Goal: Task Accomplishment & Management: Manage account settings

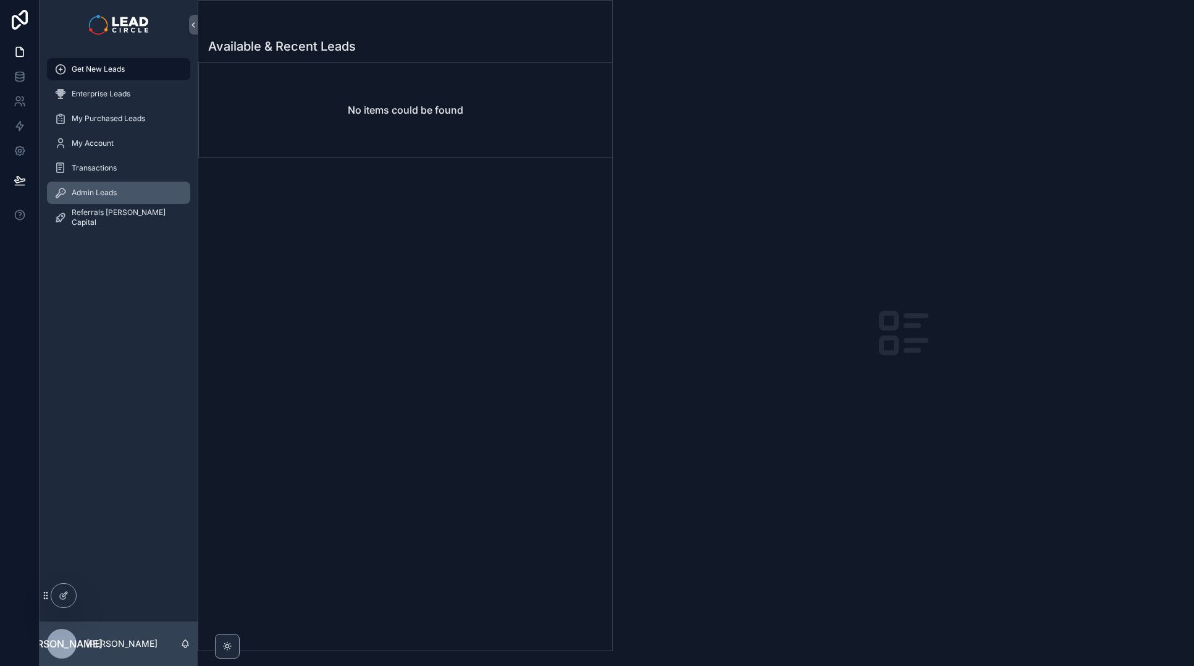
click at [136, 187] on div "Admin Leads" at bounding box center [118, 193] width 128 height 20
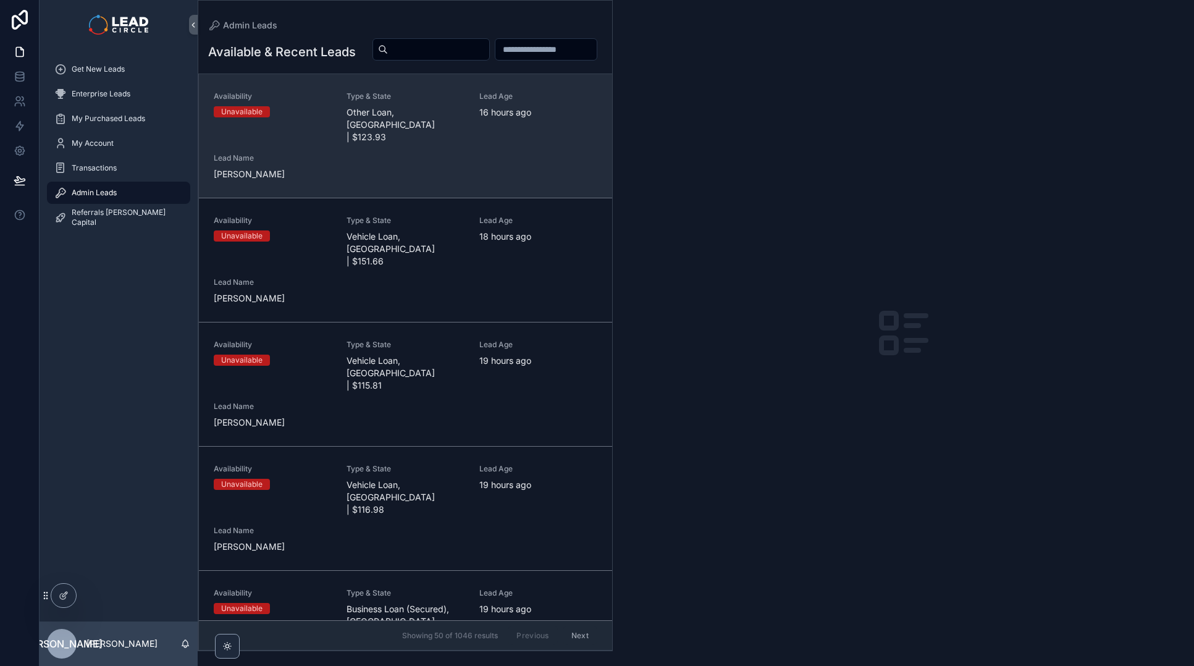
click at [480, 162] on div "Availability Unavailable Type & State Other Loan, [GEOGRAPHIC_DATA] | $123.93 L…" at bounding box center [406, 135] width 384 height 89
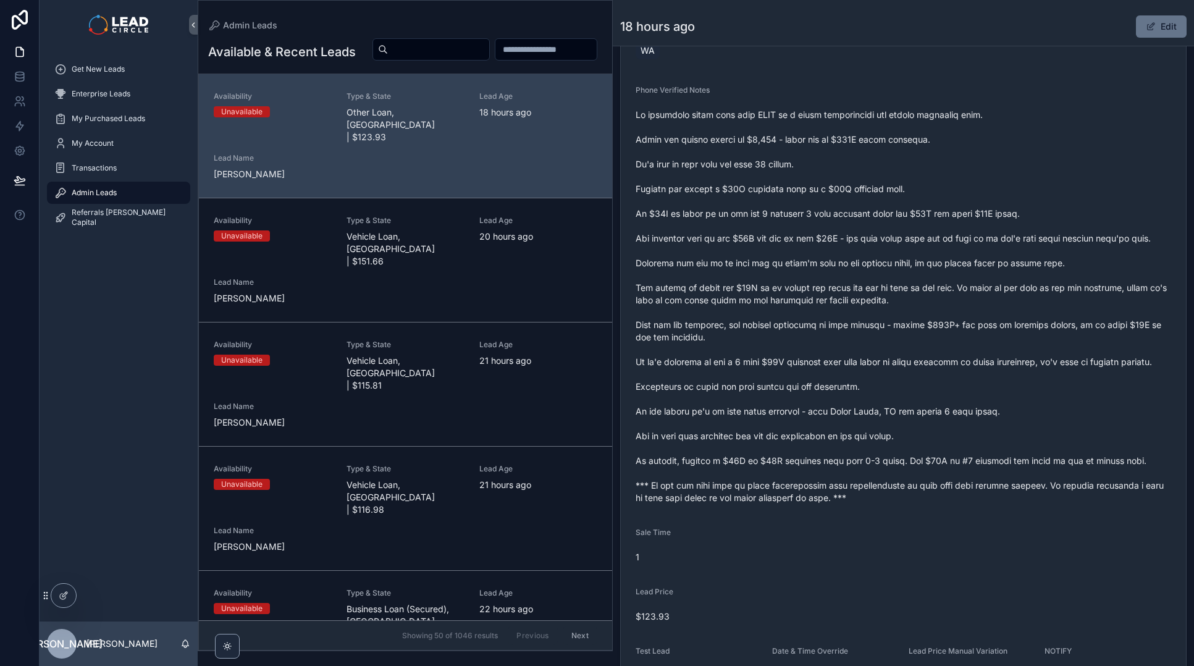
scroll to position [424, 0]
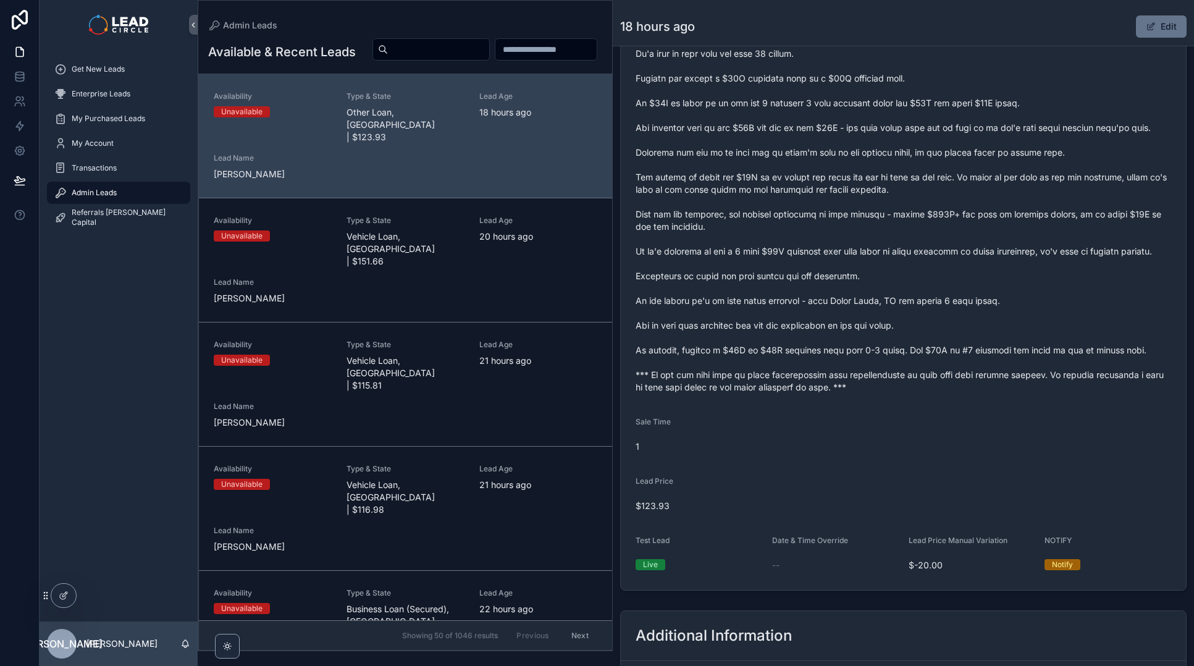
click at [757, 384] on span "scrollable content" at bounding box center [902, 195] width 535 height 395
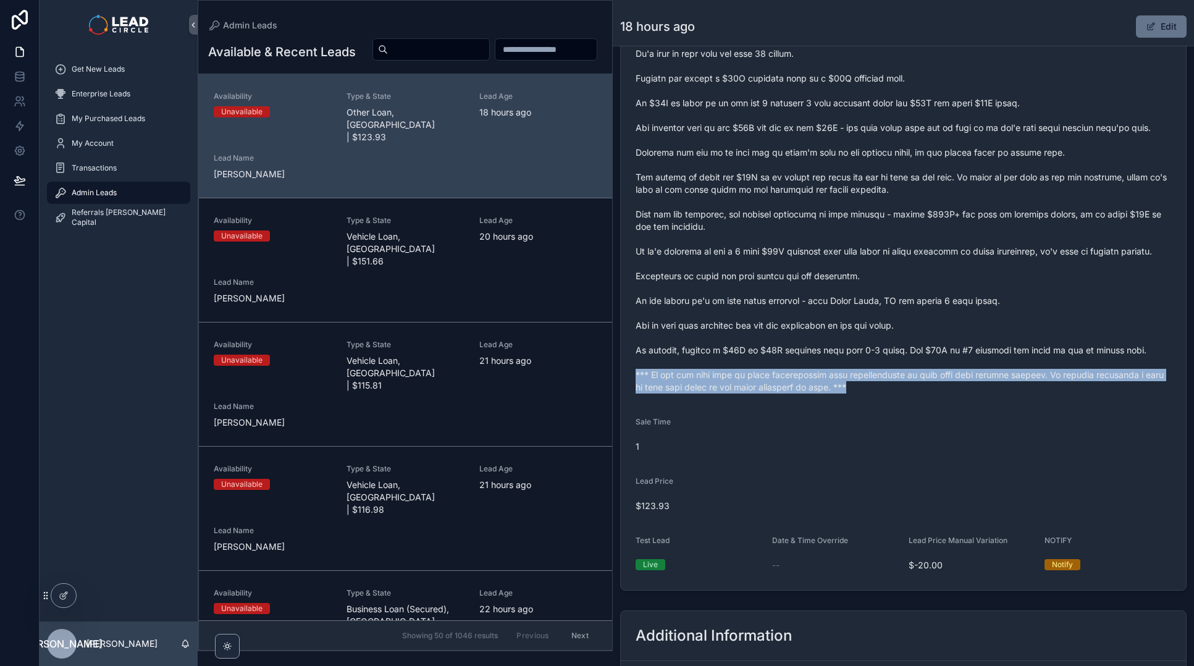
click at [757, 384] on span "scrollable content" at bounding box center [902, 195] width 535 height 395
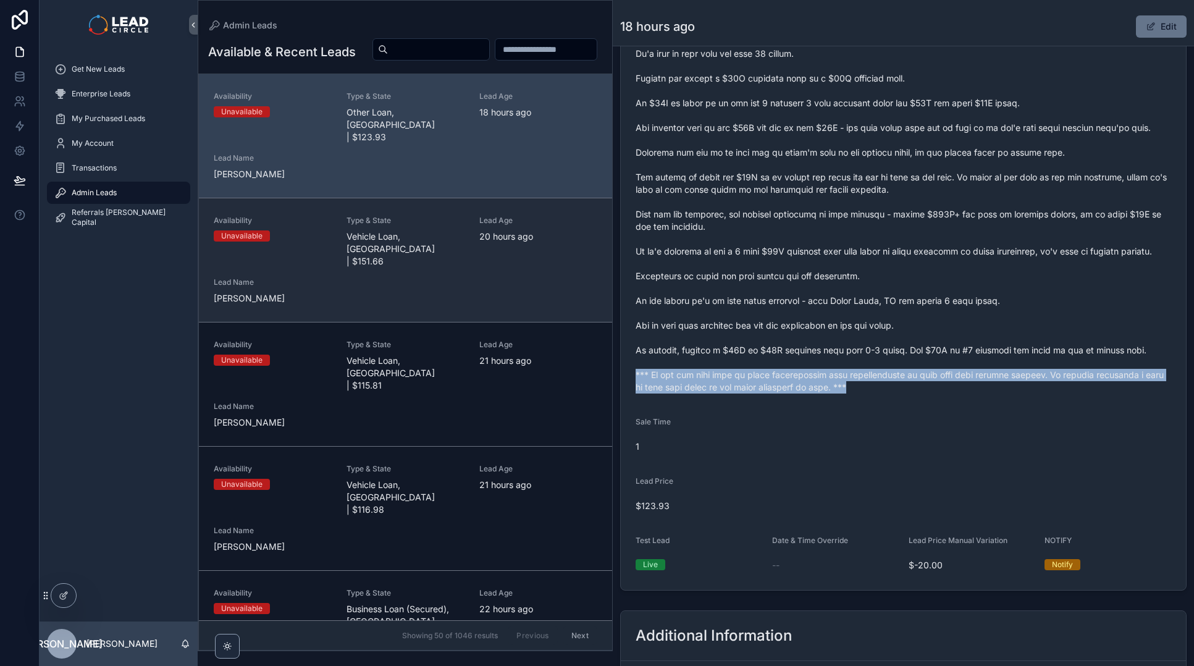
click at [454, 253] on span "Vehicle Loan, [GEOGRAPHIC_DATA] | $151.66" at bounding box center [405, 248] width 118 height 37
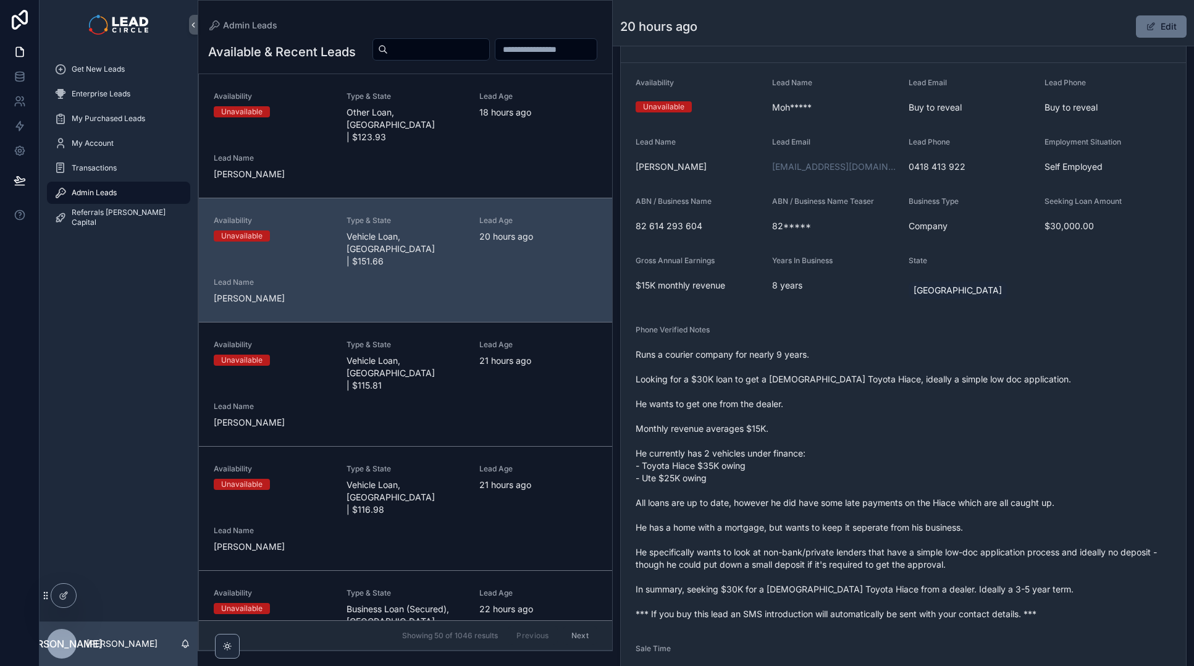
scroll to position [256, 0]
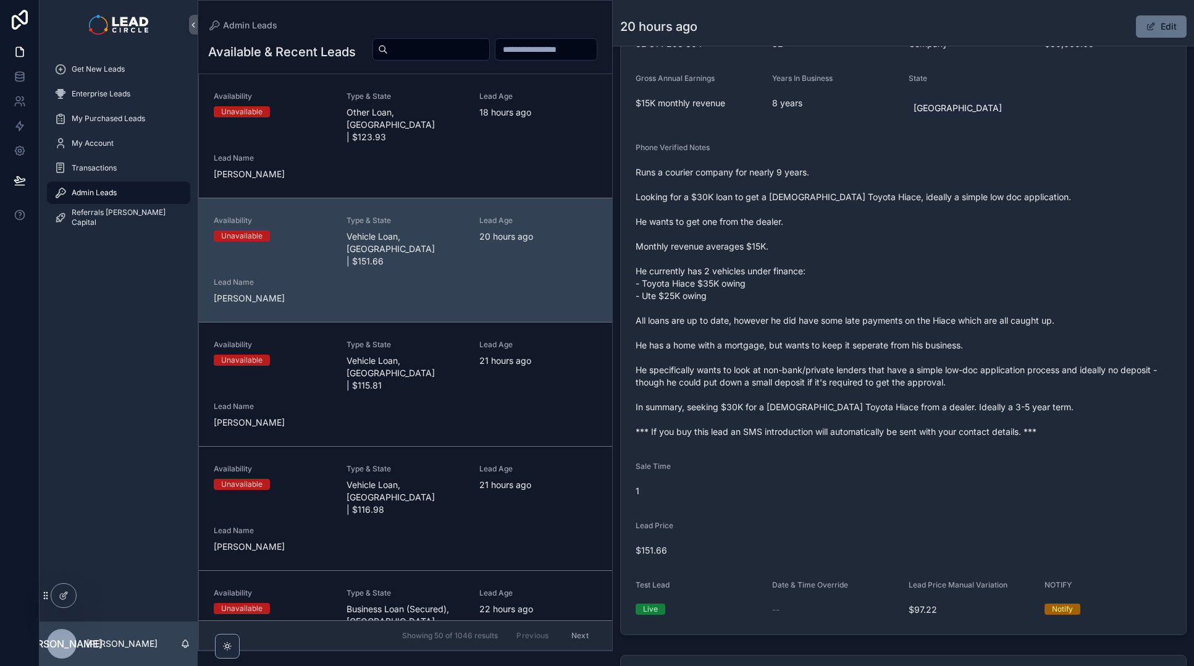
click at [779, 438] on div "Runs a courier company for nearly 9 years. Looking for a $30K loan to get a [DE…" at bounding box center [902, 301] width 535 height 279
click at [780, 437] on span "Runs a courier company for nearly 9 years. Looking for a $30K loan to get a [DE…" at bounding box center [902, 302] width 535 height 272
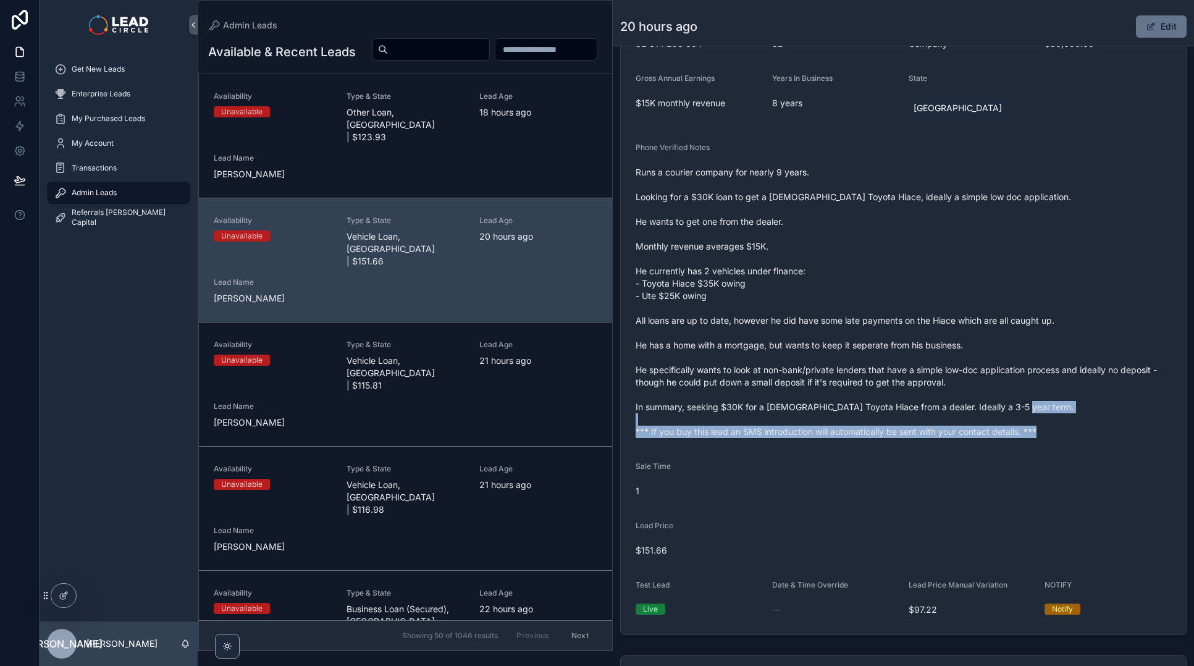
click at [780, 437] on span "Runs a courier company for nearly 9 years. Looking for a $30K loan to get a [DE…" at bounding box center [902, 302] width 535 height 272
copy span "*** If you buy this lead an SMS introduction will automatically be sent with yo…"
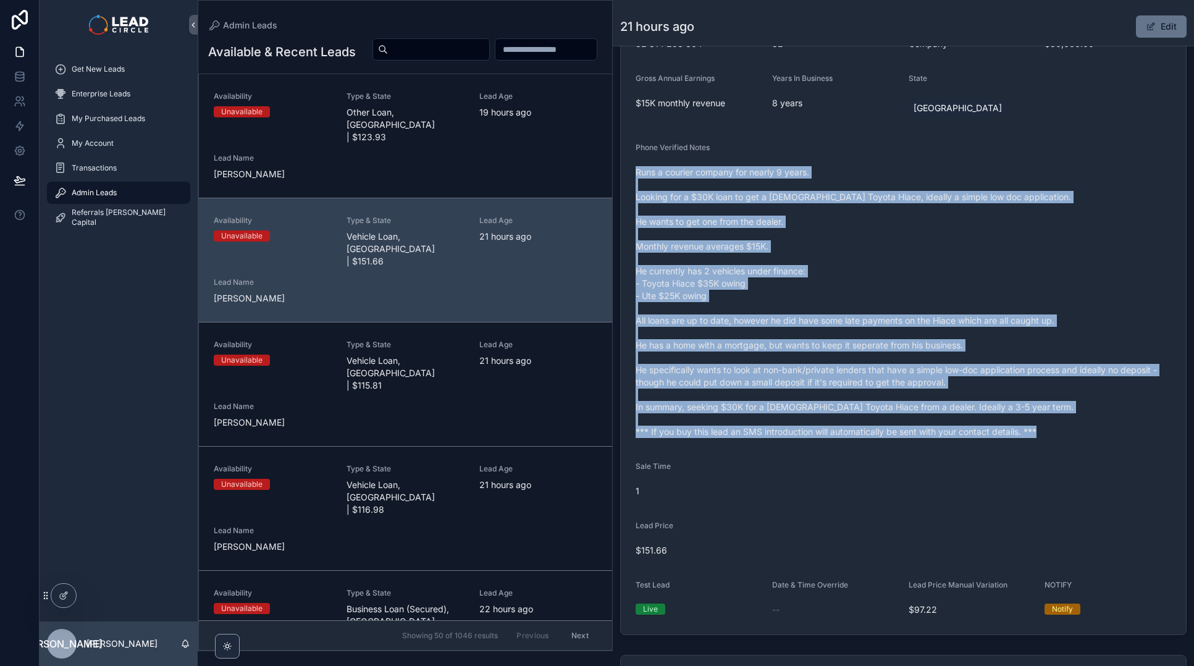
click at [702, 379] on span "Runs a courier company for nearly 9 years. Looking for a $30K loan to get a [DE…" at bounding box center [902, 302] width 535 height 272
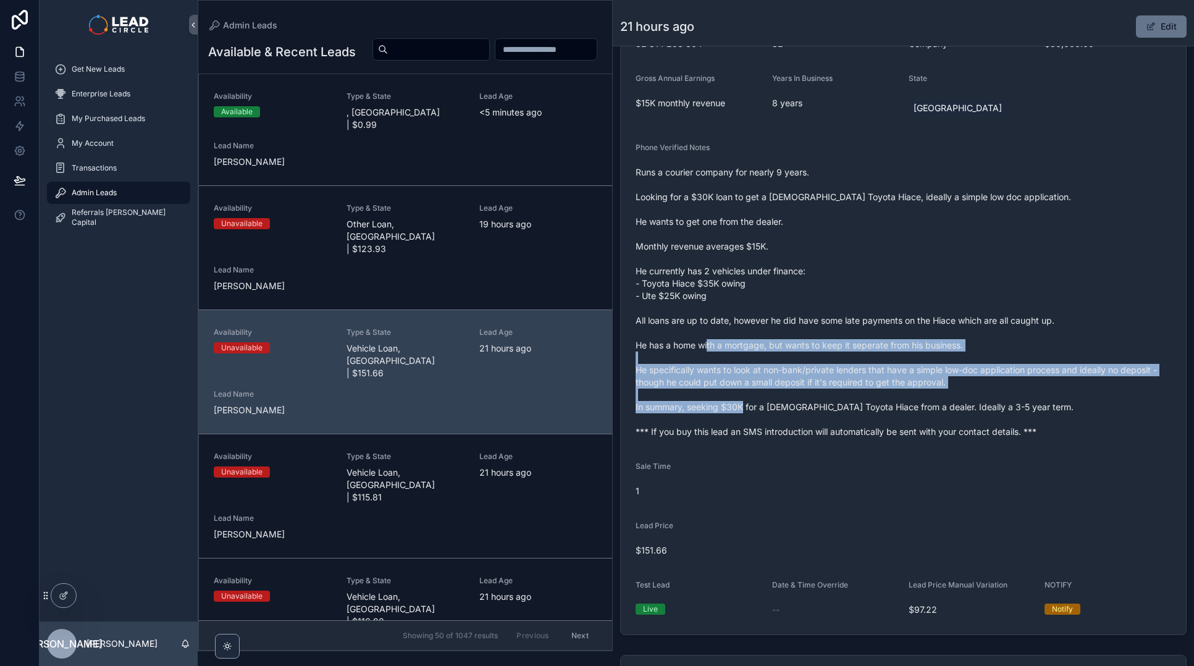
drag, startPoint x: 760, startPoint y: 400, endPoint x: 773, endPoint y: 420, distance: 23.8
click at [770, 417] on span "Runs a courier company for nearly 9 years. Looking for a $30K loan to get a [DE…" at bounding box center [902, 302] width 535 height 272
click at [775, 422] on span "Runs a courier company for nearly 9 years. Looking for a $30K loan to get a [DE…" at bounding box center [902, 302] width 535 height 272
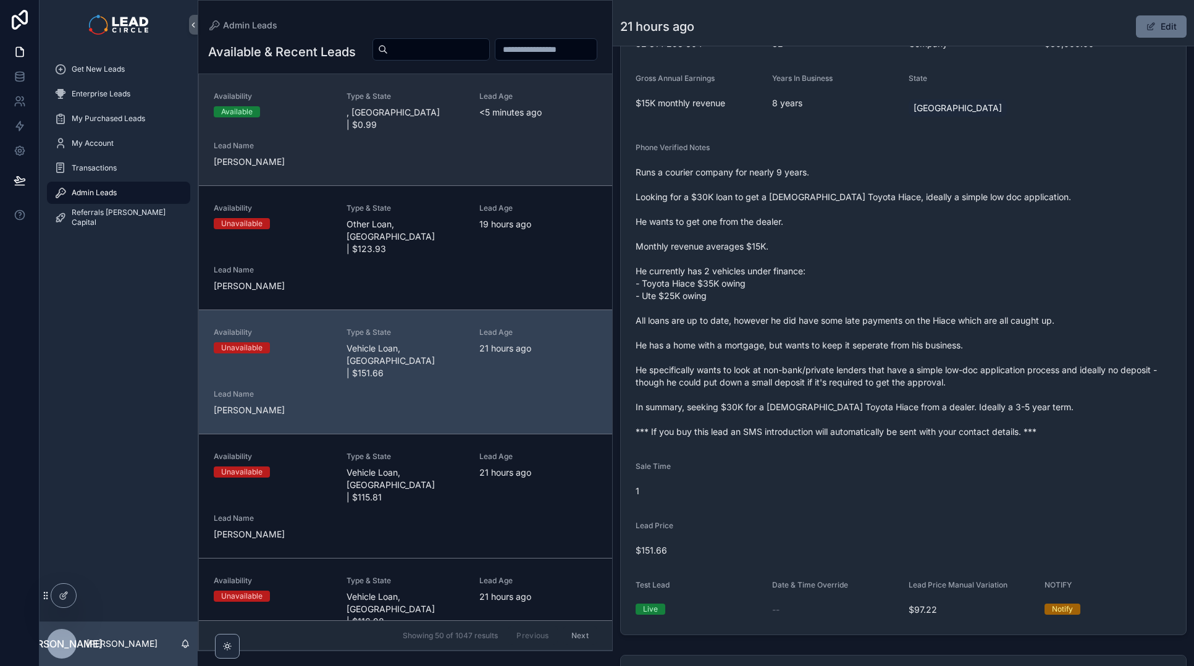
click at [451, 168] on div "Availability Available Type & State , [GEOGRAPHIC_DATA] | $0.99 Lead Age <[DEMO…" at bounding box center [406, 129] width 384 height 77
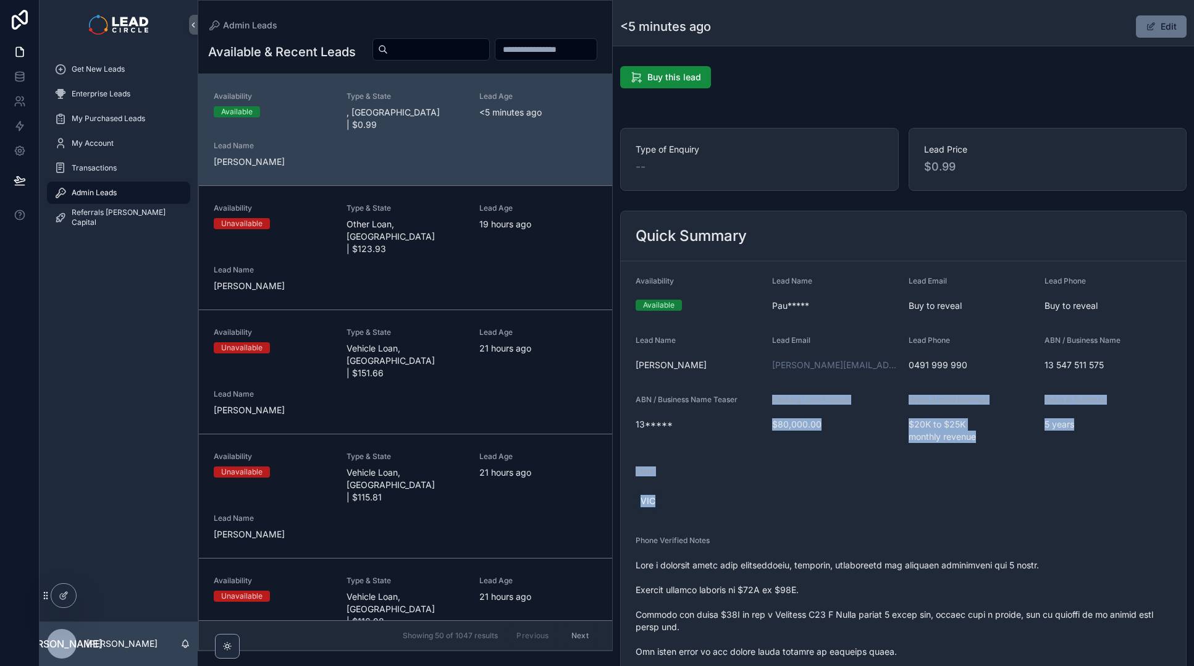
drag, startPoint x: 766, startPoint y: 394, endPoint x: 852, endPoint y: 553, distance: 180.4
click at [852, 553] on form "Availability Available Lead Name Pau***** Lead Email Buy to reveal Lead Phone B…" at bounding box center [903, 644] width 565 height 766
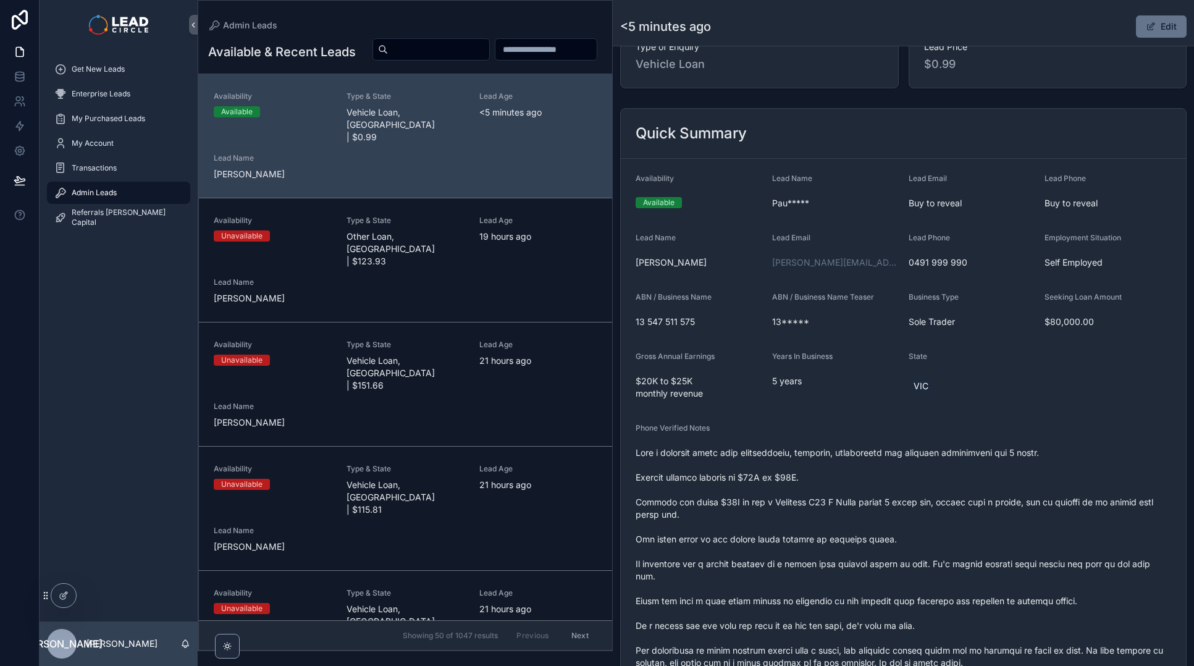
scroll to position [246, 0]
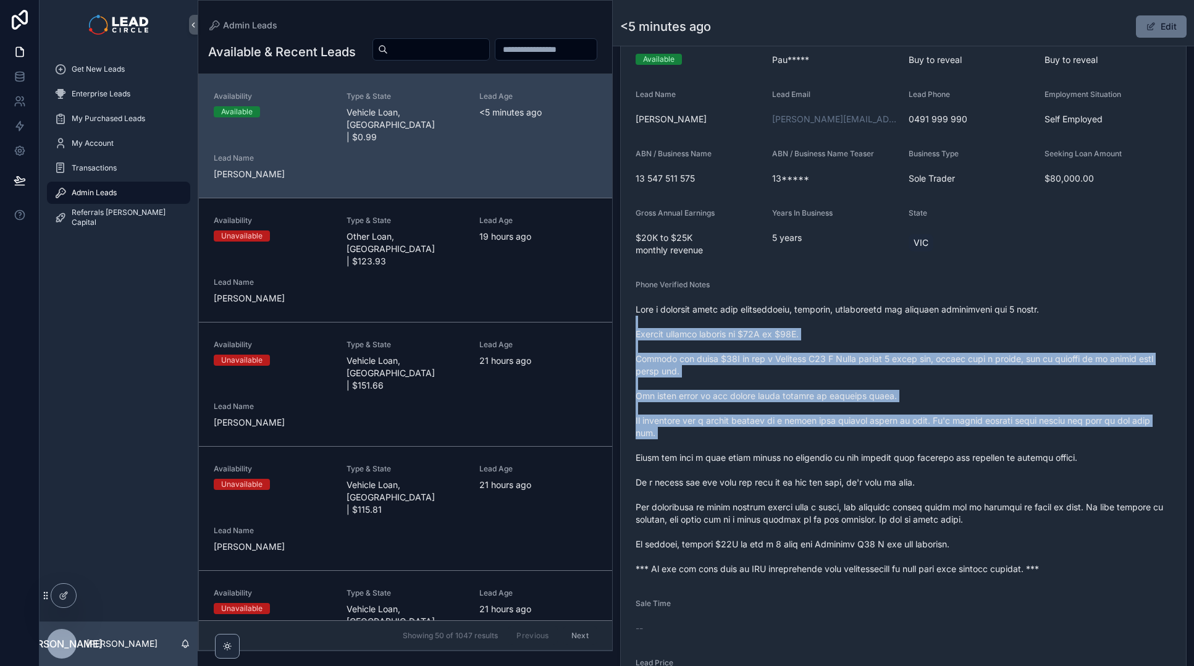
drag, startPoint x: 827, startPoint y: 327, endPoint x: 871, endPoint y: 450, distance: 130.7
click at [870, 448] on span "scrollable content" at bounding box center [902, 439] width 535 height 272
click at [871, 450] on span "scrollable content" at bounding box center [902, 439] width 535 height 272
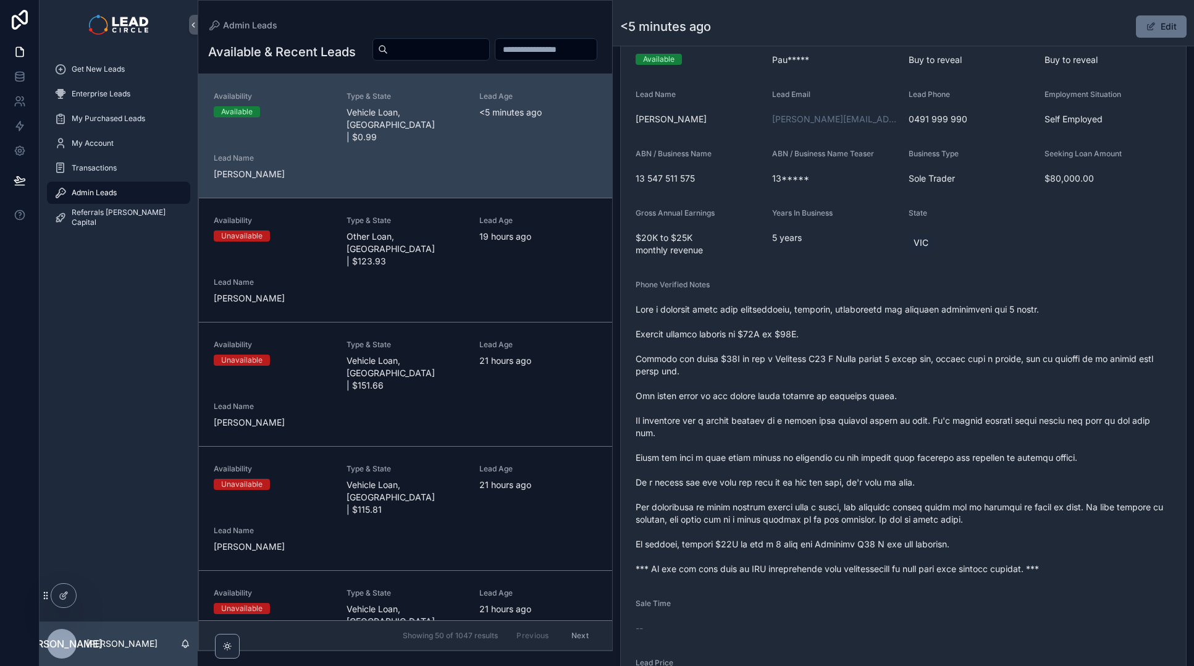
click at [863, 304] on span "scrollable content" at bounding box center [902, 439] width 535 height 272
click at [767, 341] on span "scrollable content" at bounding box center [902, 439] width 535 height 272
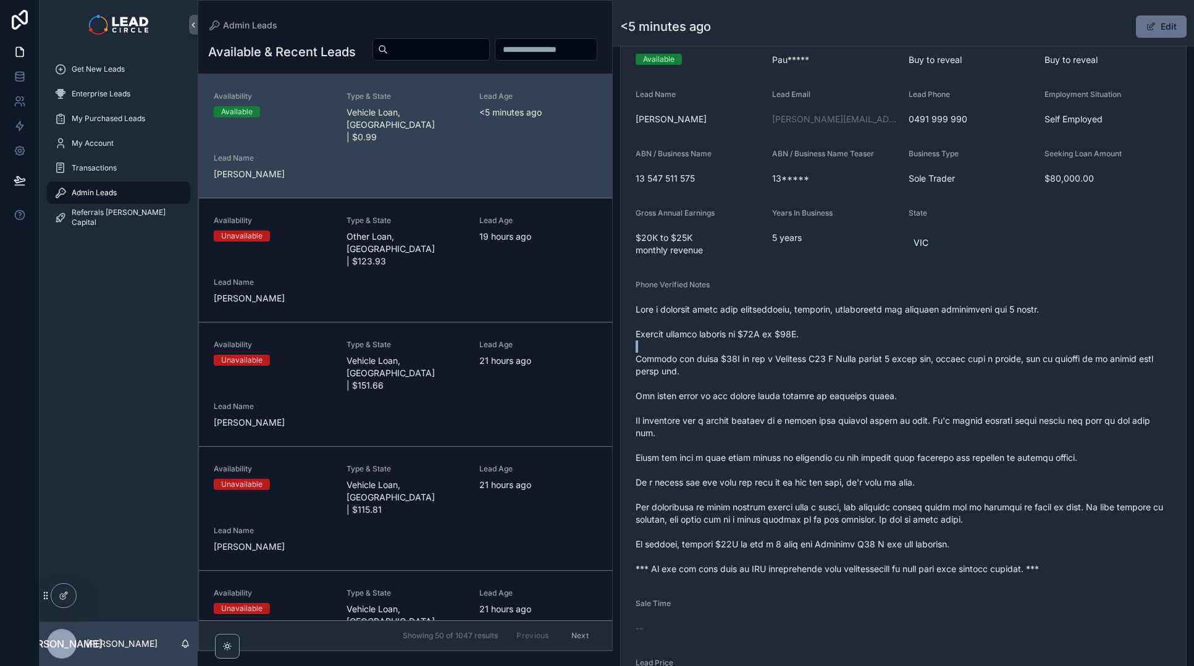
click at [767, 341] on span "scrollable content" at bounding box center [902, 439] width 535 height 272
click at [771, 363] on span "scrollable content" at bounding box center [902, 439] width 535 height 272
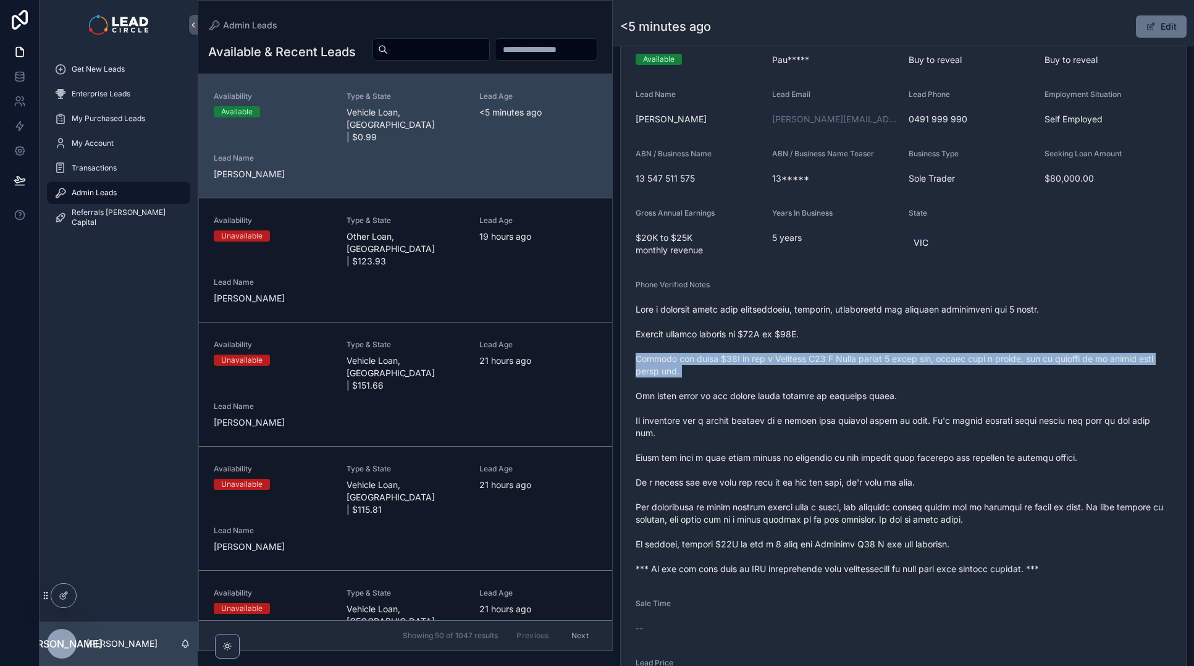
click at [771, 363] on span "scrollable content" at bounding box center [902, 439] width 535 height 272
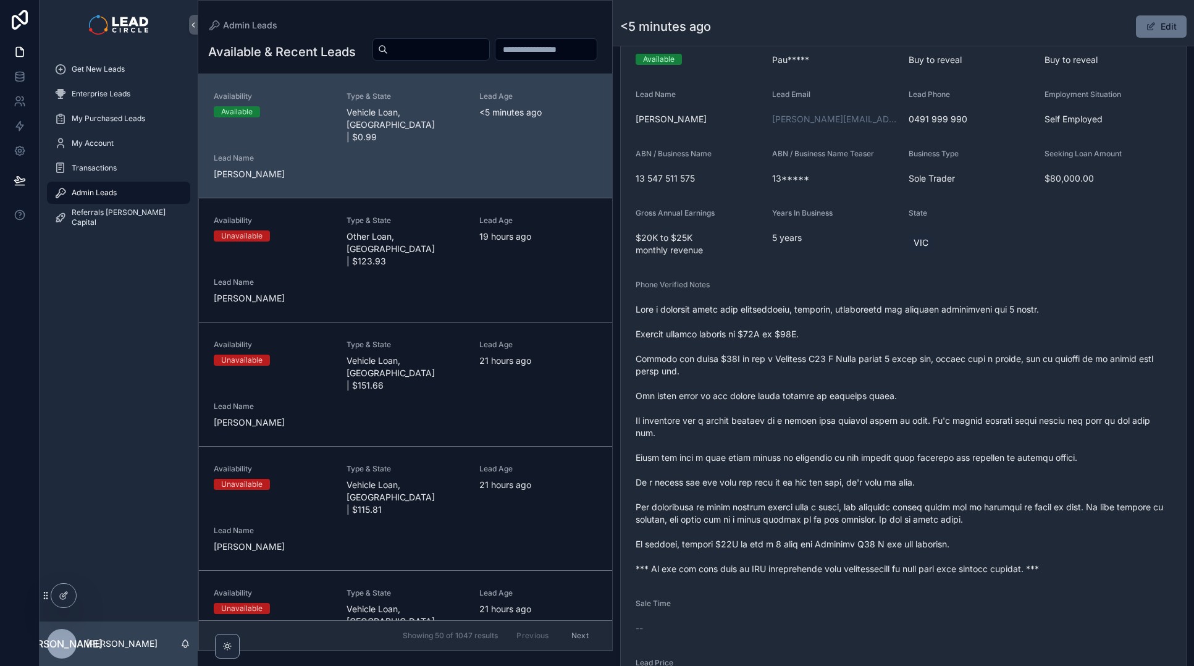
click at [778, 327] on span "scrollable content" at bounding box center [902, 439] width 535 height 272
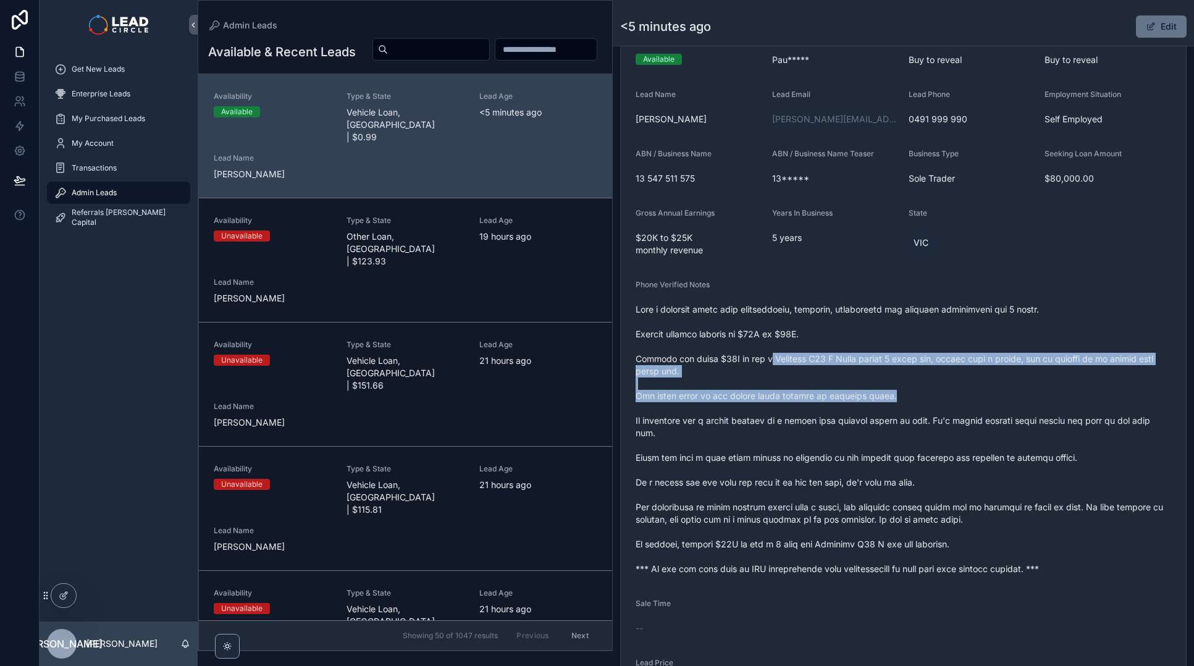
drag, startPoint x: 766, startPoint y: 354, endPoint x: 1094, endPoint y: 412, distance: 333.5
click at [1084, 412] on span "scrollable content" at bounding box center [902, 439] width 535 height 272
click at [968, 366] on span "scrollable content" at bounding box center [902, 439] width 535 height 272
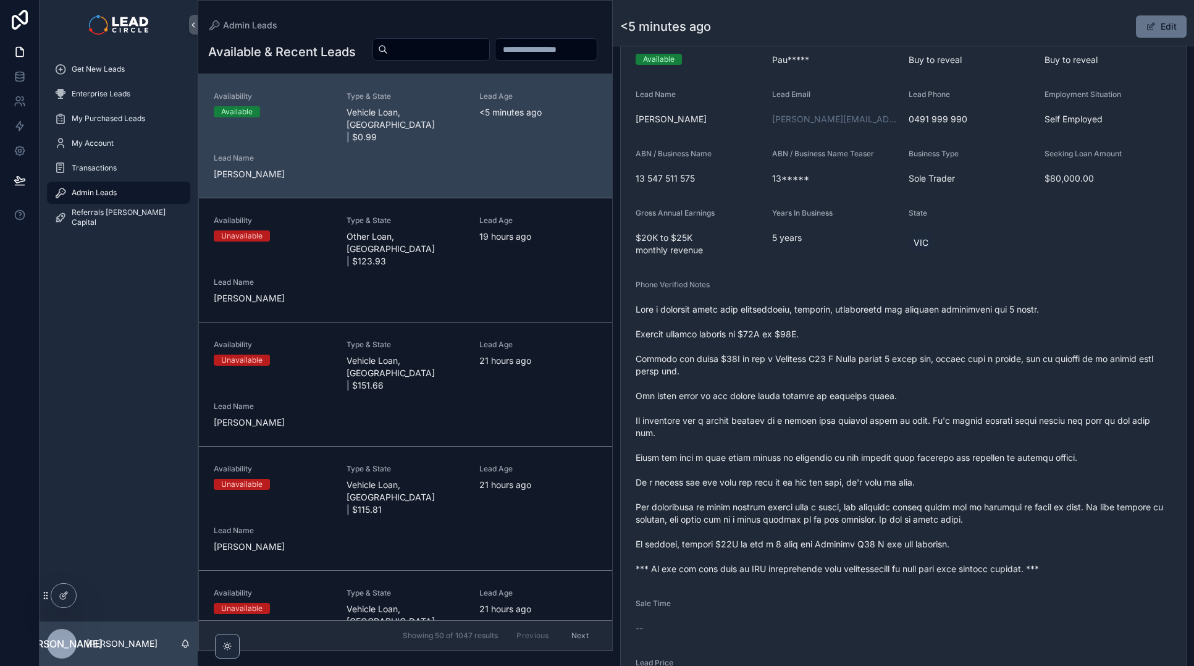
click at [994, 363] on span "scrollable content" at bounding box center [902, 439] width 535 height 272
click at [992, 363] on span "scrollable content" at bounding box center [902, 439] width 535 height 272
click at [1051, 366] on span "scrollable content" at bounding box center [902, 439] width 535 height 272
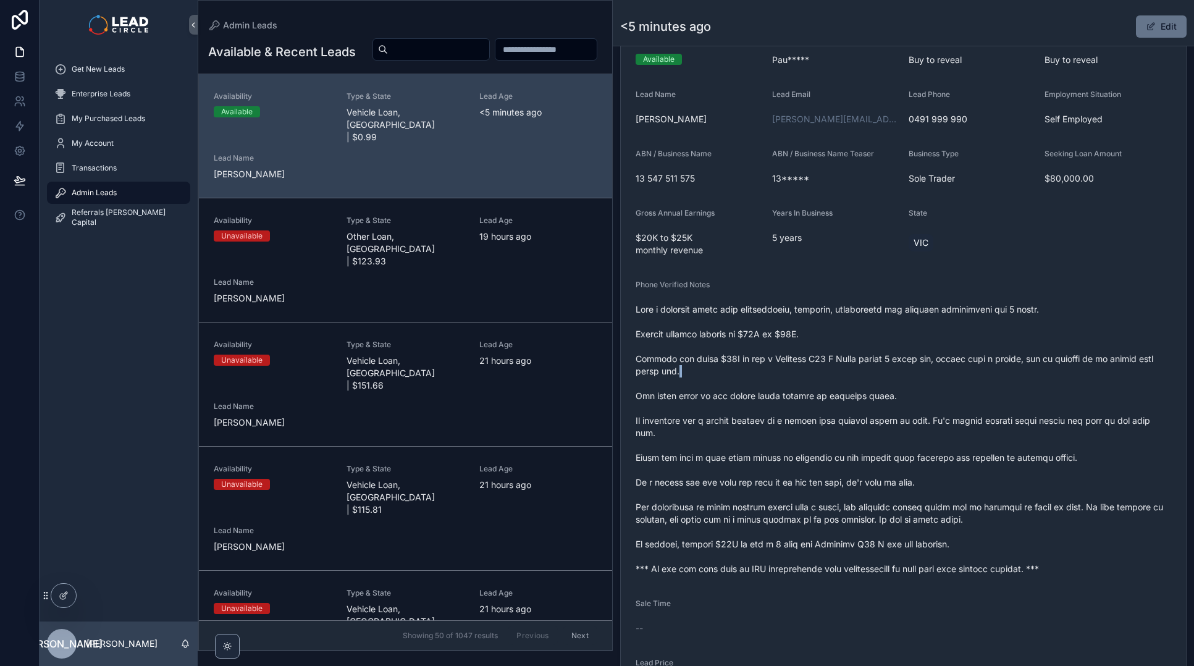
click at [1051, 366] on span "scrollable content" at bounding box center [902, 439] width 535 height 272
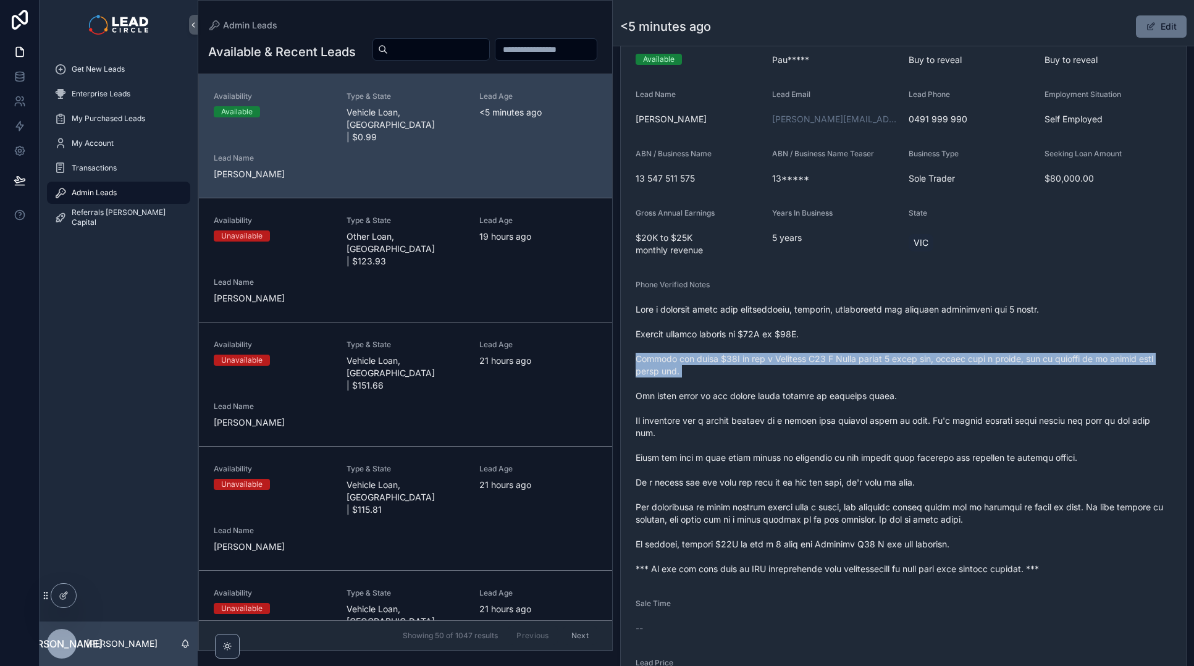
click at [1051, 366] on span "scrollable content" at bounding box center [902, 439] width 535 height 272
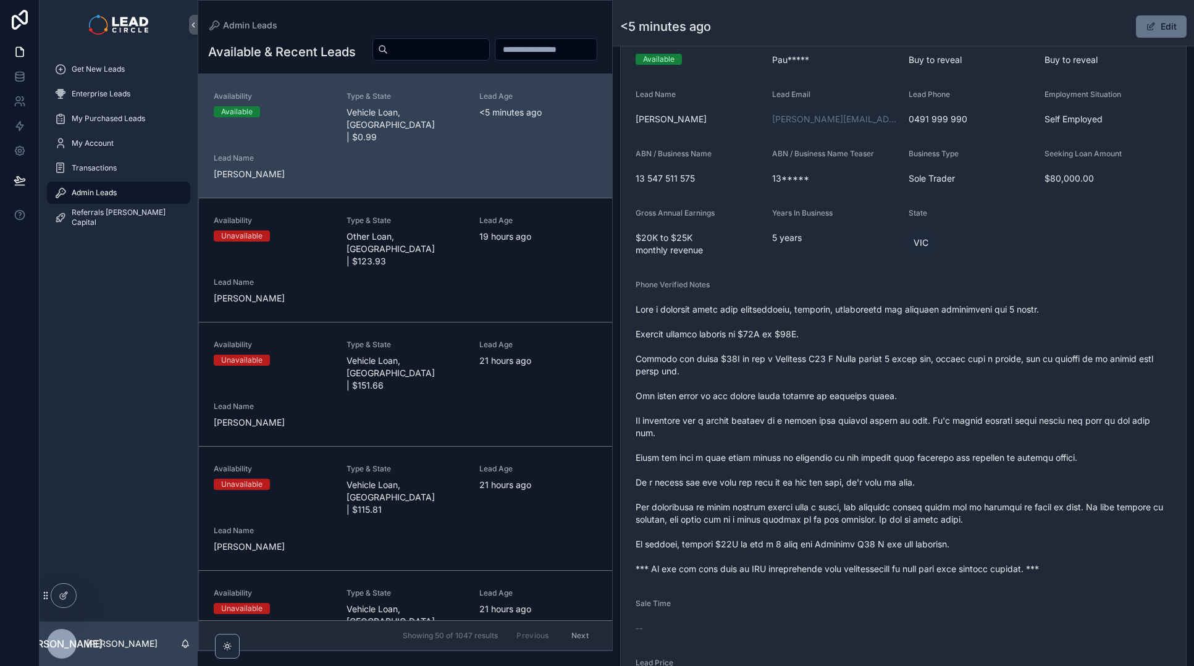
click at [809, 393] on span "scrollable content" at bounding box center [902, 439] width 535 height 272
drag, startPoint x: 702, startPoint y: 409, endPoint x: 753, endPoint y: 401, distance: 51.3
click at [750, 401] on span "scrollable content" at bounding box center [902, 439] width 535 height 272
click at [689, 400] on span "scrollable content" at bounding box center [902, 439] width 535 height 272
drag, startPoint x: 673, startPoint y: 400, endPoint x: 897, endPoint y: 405, distance: 224.2
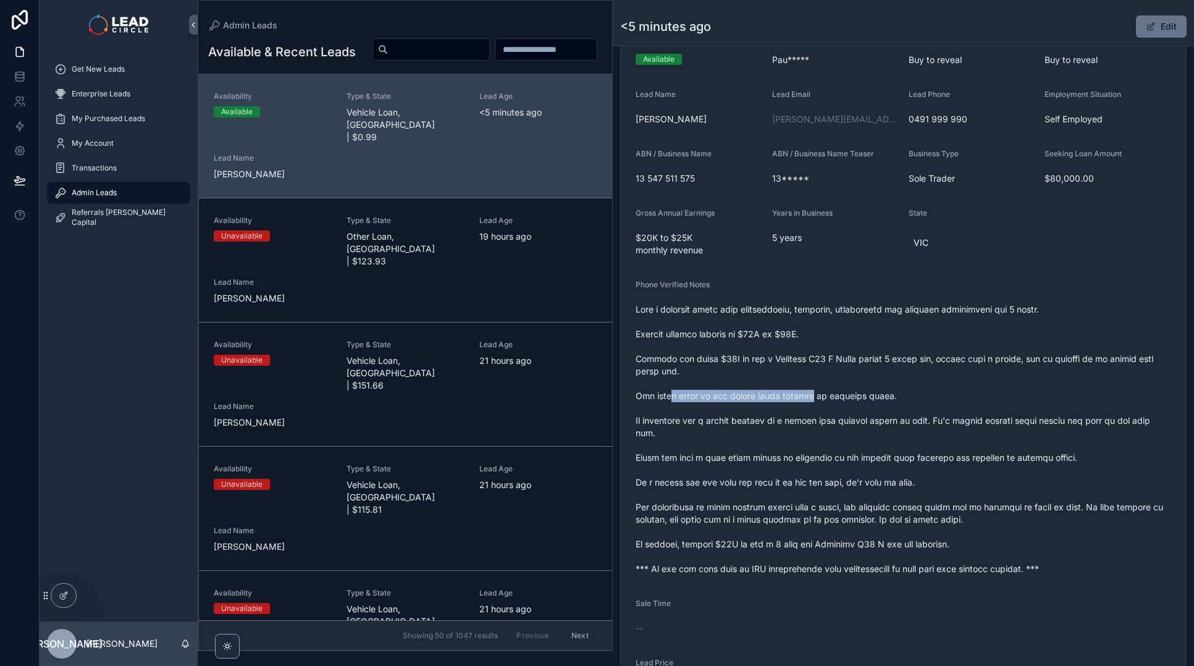
click at [891, 405] on span "scrollable content" at bounding box center [902, 439] width 535 height 272
click at [897, 405] on span "scrollable content" at bounding box center [902, 439] width 535 height 272
drag, startPoint x: 913, startPoint y: 403, endPoint x: 716, endPoint y: 395, distance: 197.8
click at [722, 395] on span "scrollable content" at bounding box center [902, 439] width 535 height 272
click at [716, 395] on span "scrollable content" at bounding box center [902, 439] width 535 height 272
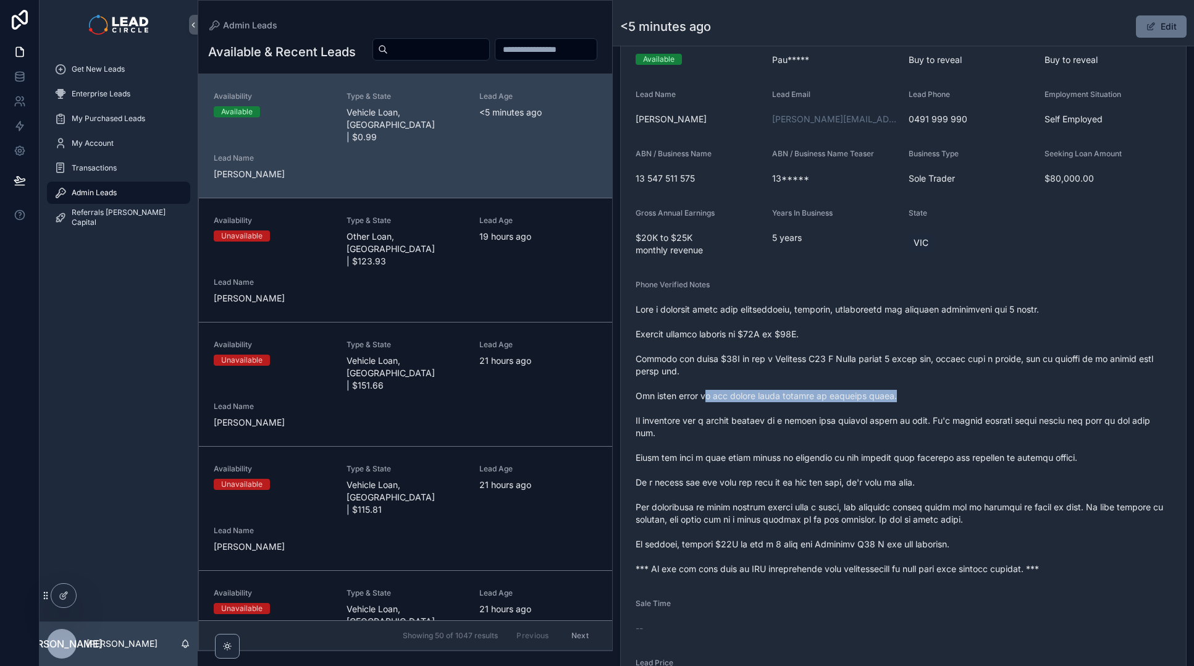
drag, startPoint x: 704, startPoint y: 395, endPoint x: 963, endPoint y: 395, distance: 259.4
click at [963, 395] on span "scrollable content" at bounding box center [902, 439] width 535 height 272
drag, startPoint x: 827, startPoint y: 424, endPoint x: 1028, endPoint y: 424, distance: 201.3
click at [1024, 424] on span "scrollable content" at bounding box center [902, 439] width 535 height 272
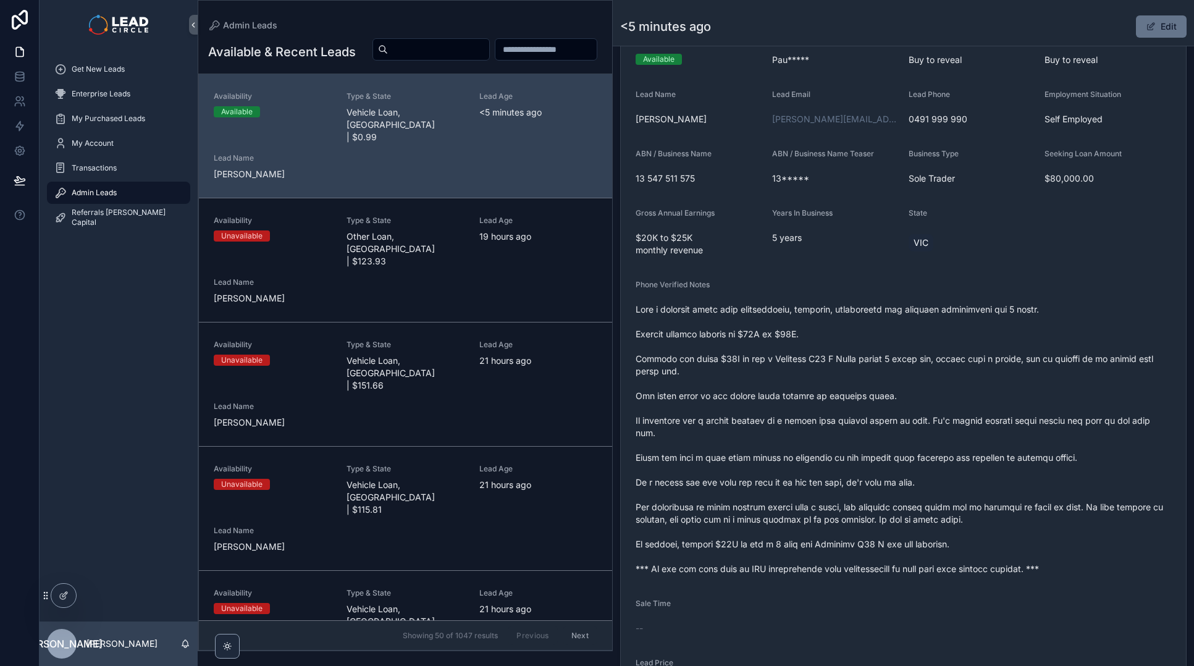
click at [1028, 424] on span "scrollable content" at bounding box center [902, 439] width 535 height 272
drag, startPoint x: 918, startPoint y: 419, endPoint x: 854, endPoint y: 418, distance: 64.2
click at [856, 418] on span "scrollable content" at bounding box center [902, 439] width 535 height 272
click at [854, 418] on span "scrollable content" at bounding box center [902, 439] width 535 height 272
drag, startPoint x: 837, startPoint y: 423, endPoint x: 965, endPoint y: 423, distance: 127.8
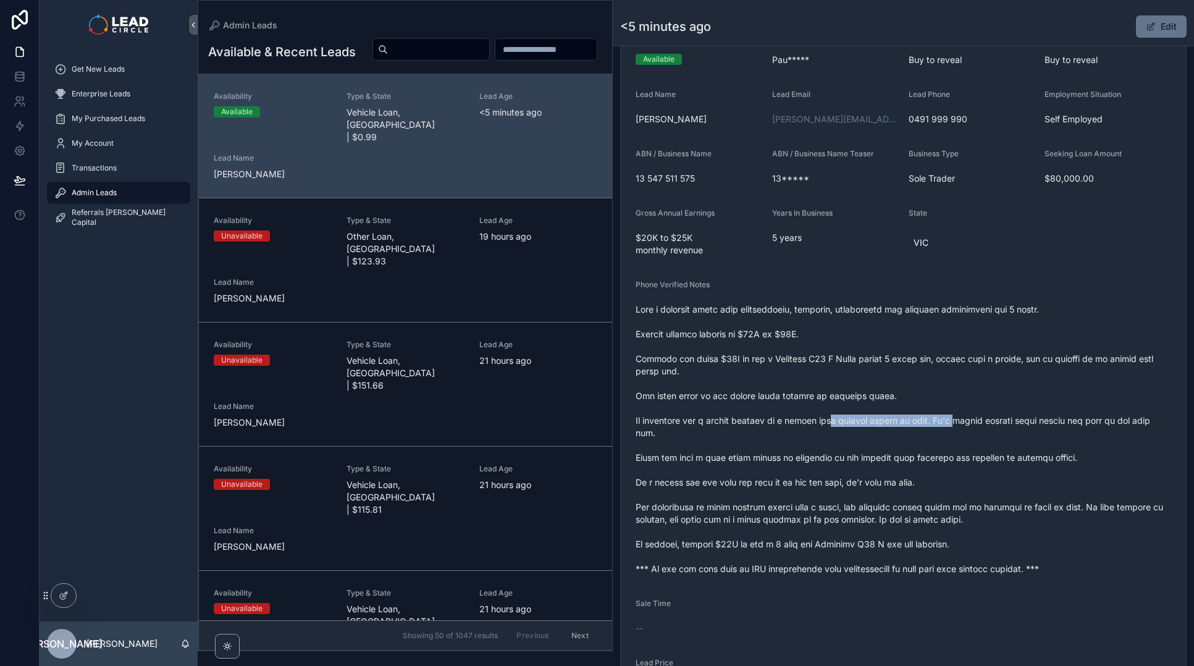
click at [965, 423] on span "scrollable content" at bounding box center [902, 439] width 535 height 272
click at [975, 423] on span "scrollable content" at bounding box center [902, 439] width 535 height 272
drag, startPoint x: 975, startPoint y: 422, endPoint x: 1104, endPoint y: 422, distance: 128.5
click at [1102, 422] on span "scrollable content" at bounding box center [902, 439] width 535 height 272
click at [1104, 422] on span "scrollable content" at bounding box center [902, 439] width 535 height 272
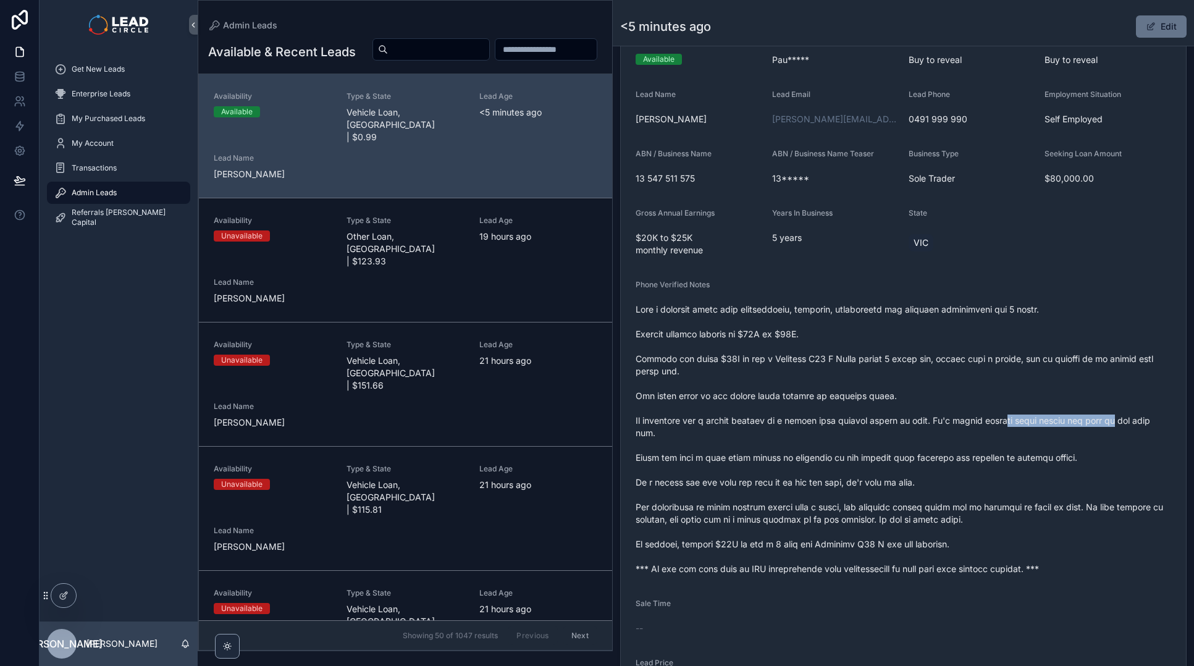
drag, startPoint x: 1113, startPoint y: 421, endPoint x: 1009, endPoint y: 421, distance: 103.8
click at [1012, 421] on span "scrollable content" at bounding box center [902, 439] width 535 height 272
click at [1009, 421] on span "scrollable content" at bounding box center [902, 439] width 535 height 272
click at [1163, 28] on button "Edit" at bounding box center [1161, 26] width 51 height 22
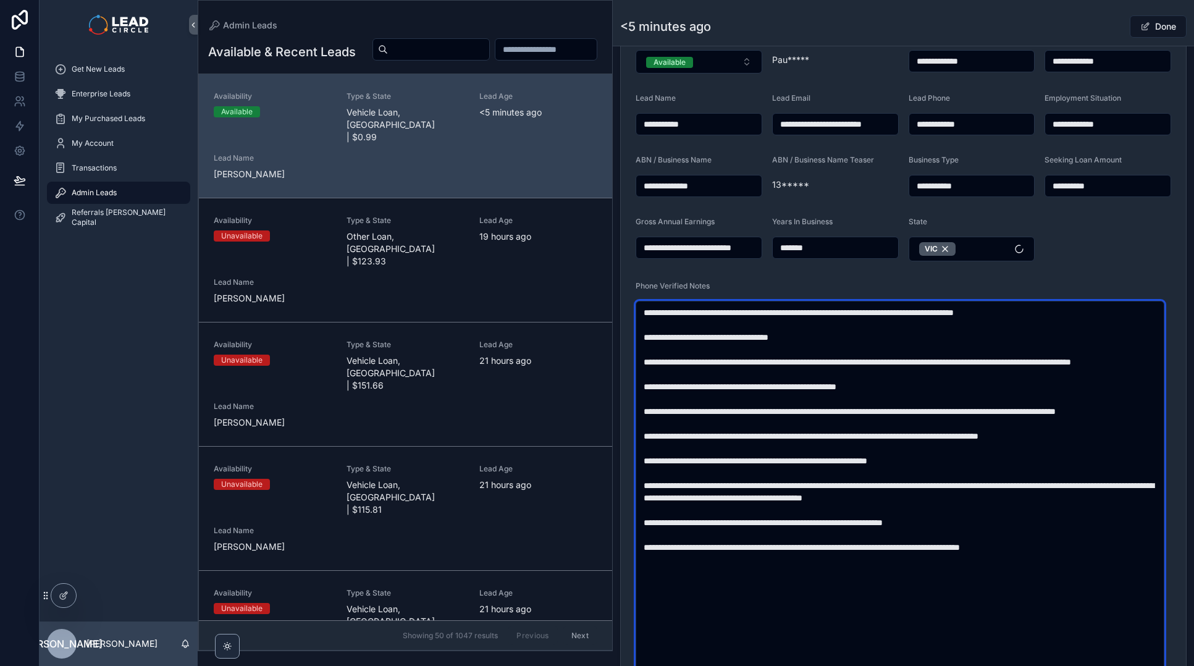
click at [662, 435] on textarea "scrollable content" at bounding box center [899, 492] width 529 height 382
drag, startPoint x: 820, startPoint y: 467, endPoint x: 894, endPoint y: 500, distance: 81.3
click at [832, 474] on textarea "scrollable content" at bounding box center [899, 492] width 529 height 382
click at [899, 501] on textarea "scrollable content" at bounding box center [899, 492] width 529 height 382
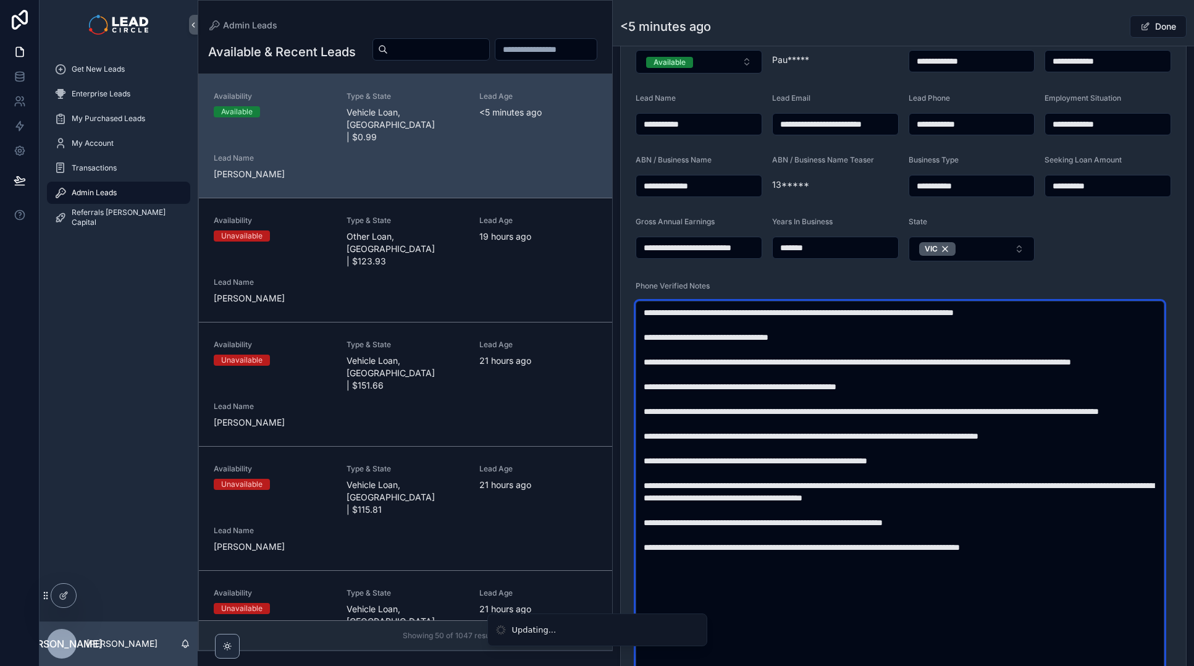
drag, startPoint x: 981, startPoint y: 484, endPoint x: 1015, endPoint y: 498, distance: 36.8
click at [1015, 498] on textarea "scrollable content" at bounding box center [899, 492] width 529 height 382
drag, startPoint x: 964, startPoint y: 467, endPoint x: 989, endPoint y: 498, distance: 39.5
click at [989, 498] on textarea "scrollable content" at bounding box center [899, 492] width 529 height 382
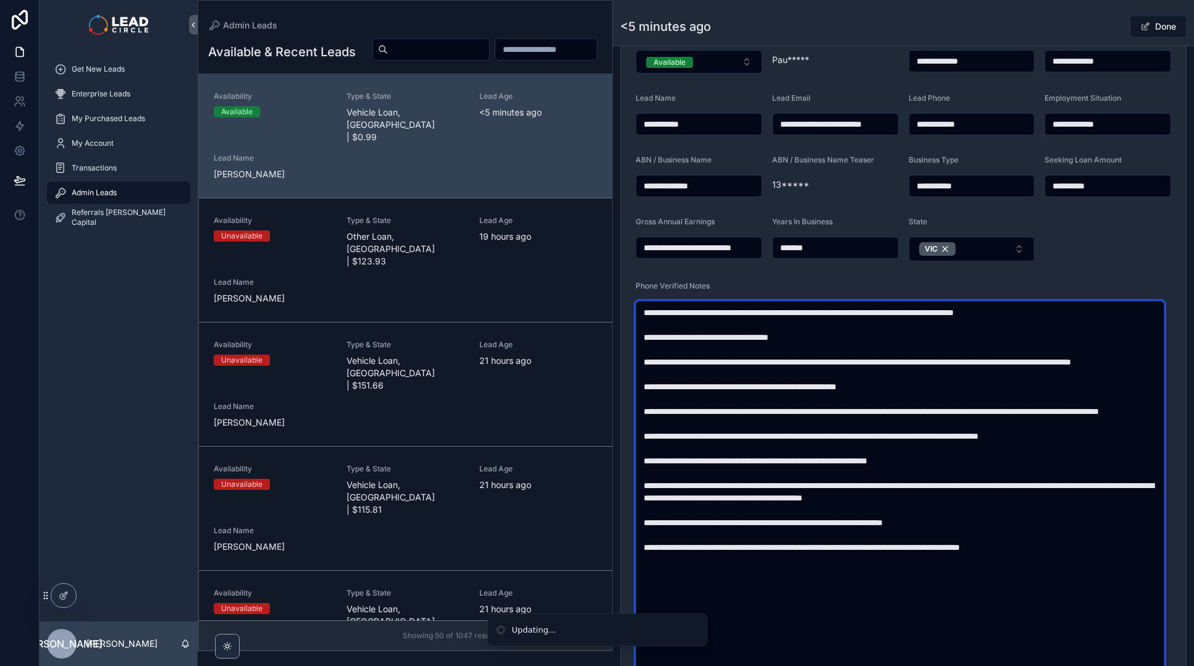
click at [989, 498] on textarea "scrollable content" at bounding box center [899, 492] width 529 height 382
click at [733, 397] on textarea "scrollable content" at bounding box center [899, 492] width 529 height 382
click at [863, 400] on textarea "scrollable content" at bounding box center [899, 492] width 529 height 382
click at [946, 429] on textarea "scrollable content" at bounding box center [899, 492] width 529 height 382
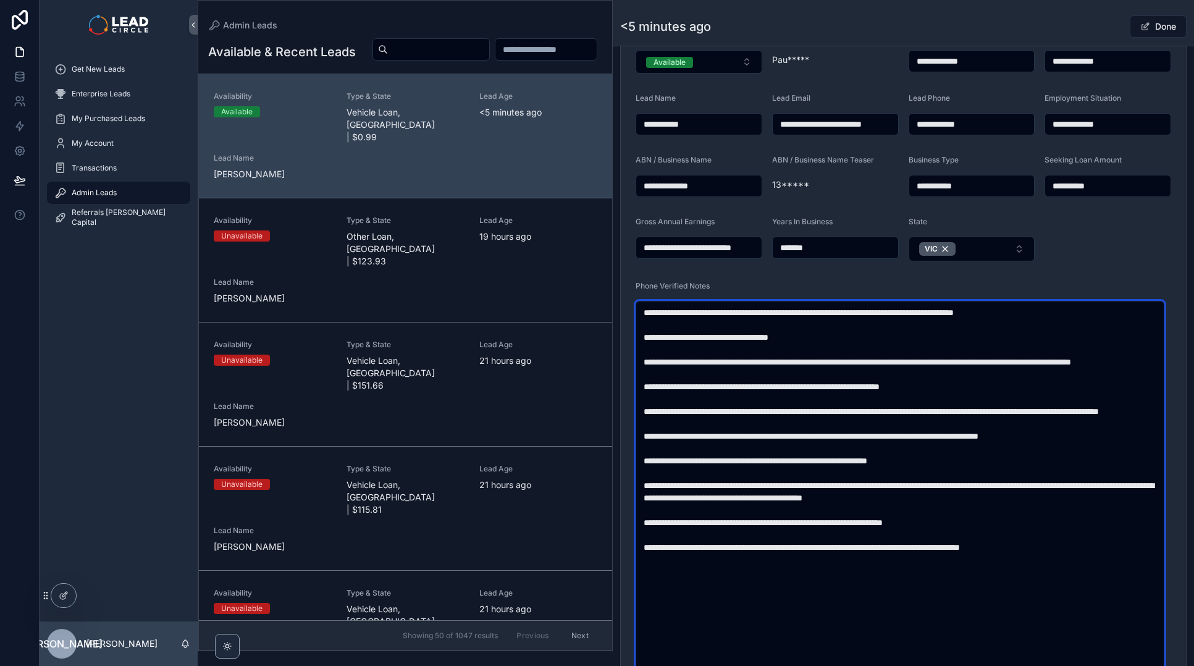
click at [971, 405] on textarea "scrollable content" at bounding box center [899, 492] width 529 height 382
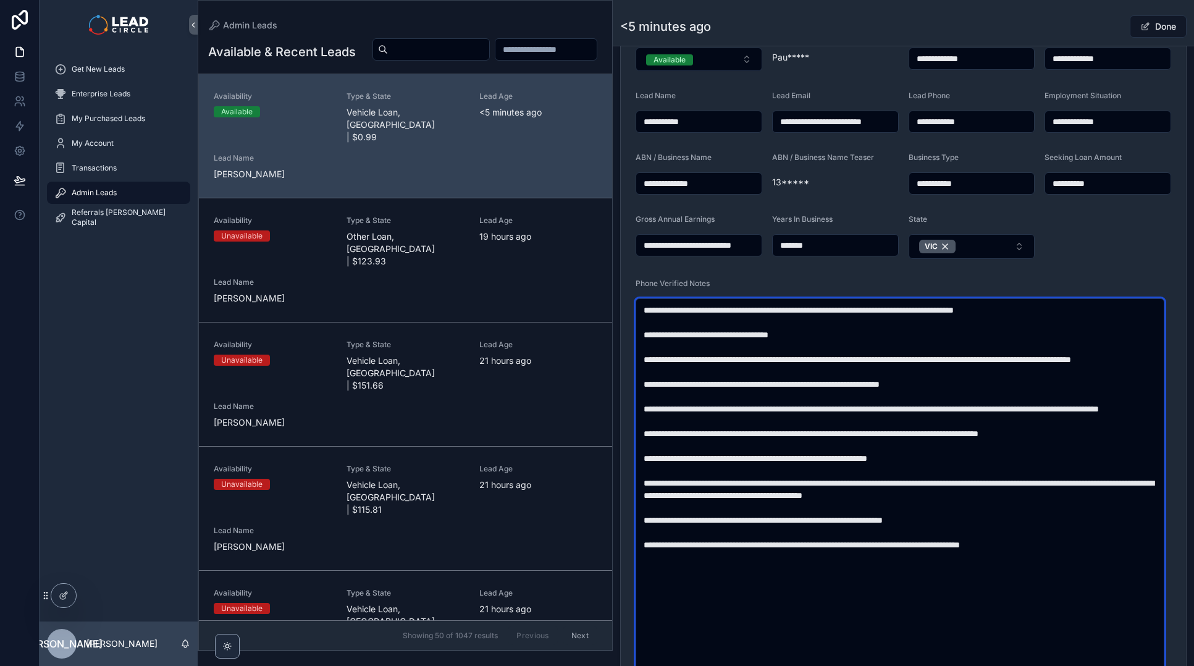
drag, startPoint x: 693, startPoint y: 482, endPoint x: 945, endPoint y: 490, distance: 252.1
click at [937, 492] on textarea "scrollable content" at bounding box center [899, 489] width 529 height 382
click at [945, 490] on textarea "scrollable content" at bounding box center [899, 489] width 529 height 382
drag, startPoint x: 948, startPoint y: 488, endPoint x: 761, endPoint y: 480, distance: 186.7
click at [769, 480] on textarea "scrollable content" at bounding box center [899, 489] width 529 height 382
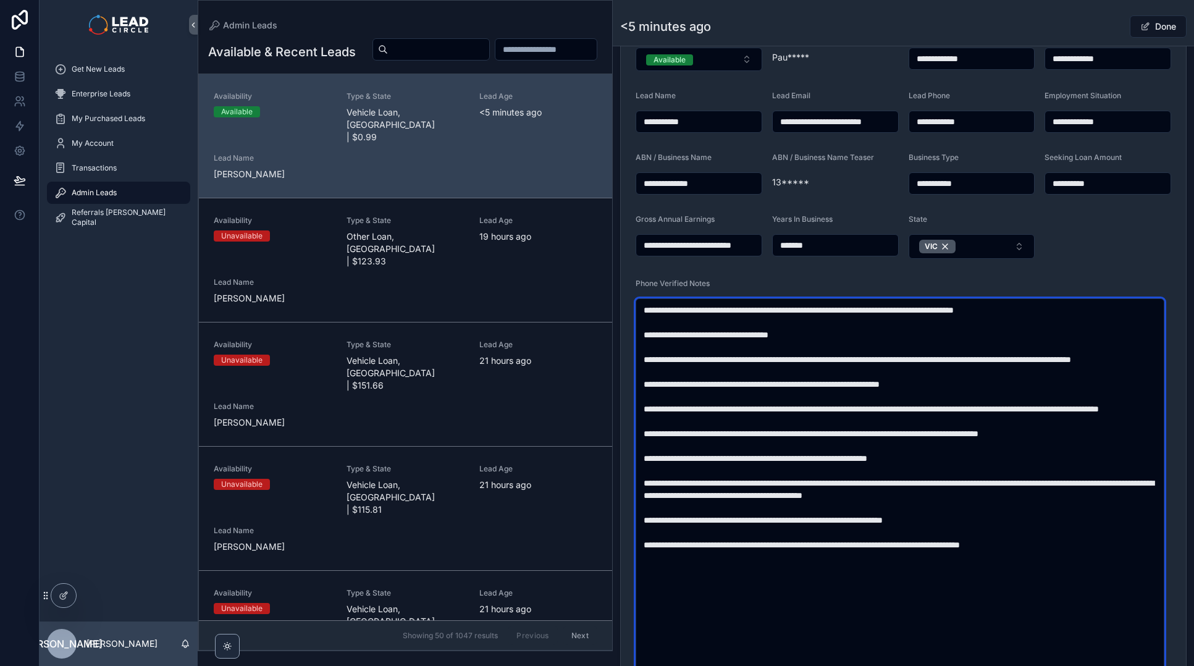
click at [761, 480] on textarea "scrollable content" at bounding box center [899, 489] width 529 height 382
drag, startPoint x: 761, startPoint y: 480, endPoint x: 909, endPoint y: 479, distance: 147.6
click at [905, 480] on textarea "scrollable content" at bounding box center [899, 489] width 529 height 382
click at [909, 479] on textarea "scrollable content" at bounding box center [899, 489] width 529 height 382
click at [842, 482] on textarea "scrollable content" at bounding box center [899, 489] width 529 height 382
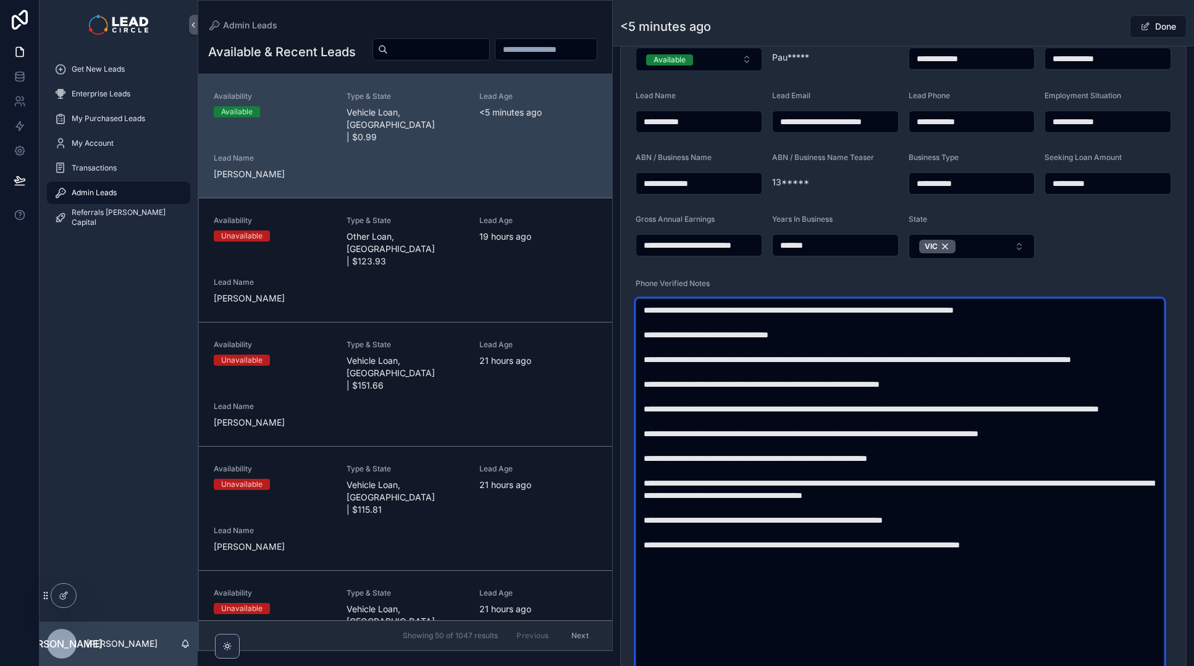
click at [736, 483] on textarea "scrollable content" at bounding box center [899, 489] width 529 height 382
click at [789, 482] on textarea "scrollable content" at bounding box center [899, 489] width 529 height 382
click at [952, 484] on textarea "scrollable content" at bounding box center [899, 489] width 529 height 382
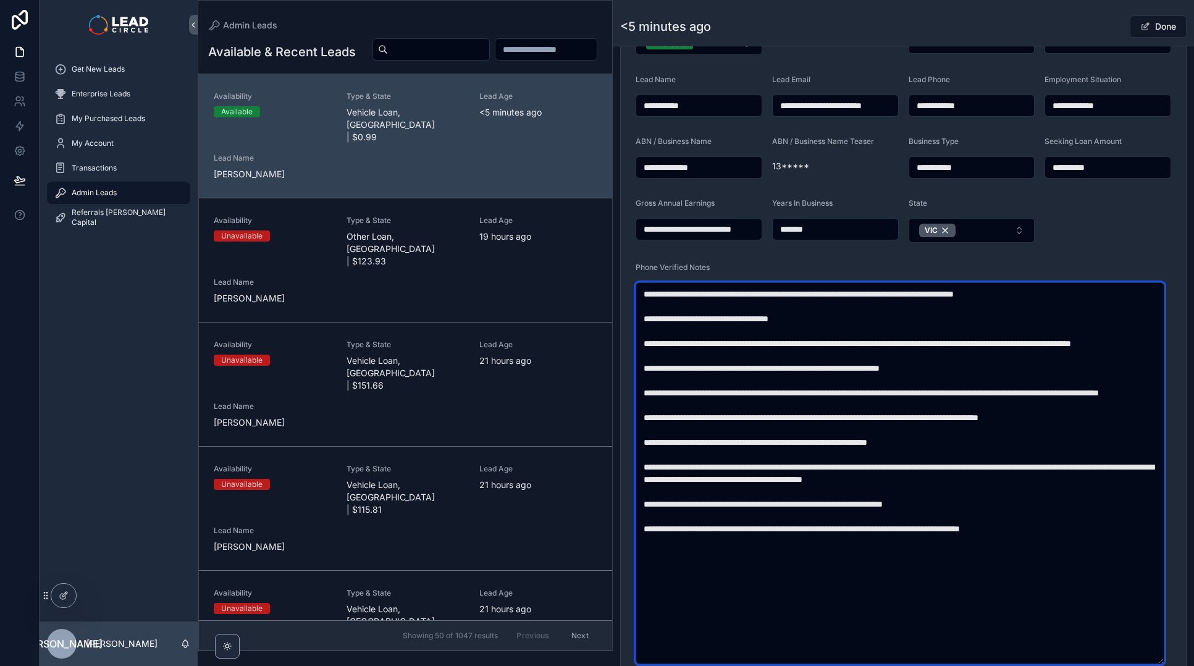
scroll to position [266, 0]
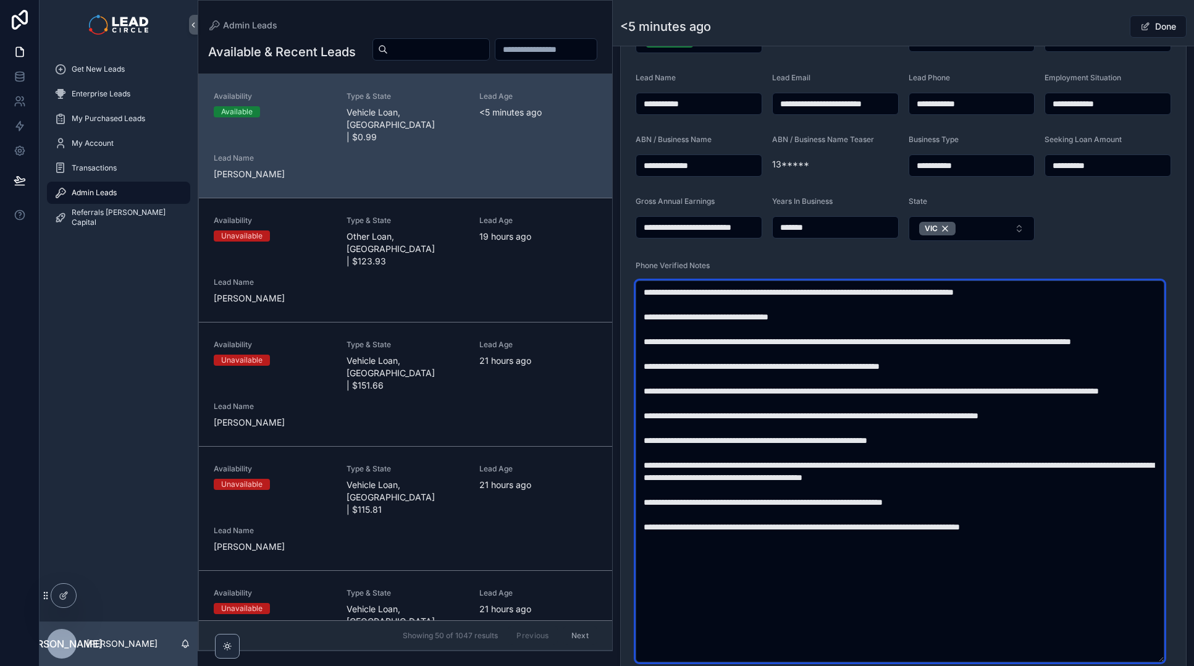
drag, startPoint x: 848, startPoint y: 485, endPoint x: 1047, endPoint y: 507, distance: 200.6
click at [1029, 507] on textarea "scrollable content" at bounding box center [899, 471] width 529 height 382
click at [1056, 507] on textarea "scrollable content" at bounding box center [899, 471] width 529 height 382
drag, startPoint x: 984, startPoint y: 491, endPoint x: 1048, endPoint y: 491, distance: 64.2
click at [1042, 491] on textarea "scrollable content" at bounding box center [899, 471] width 529 height 382
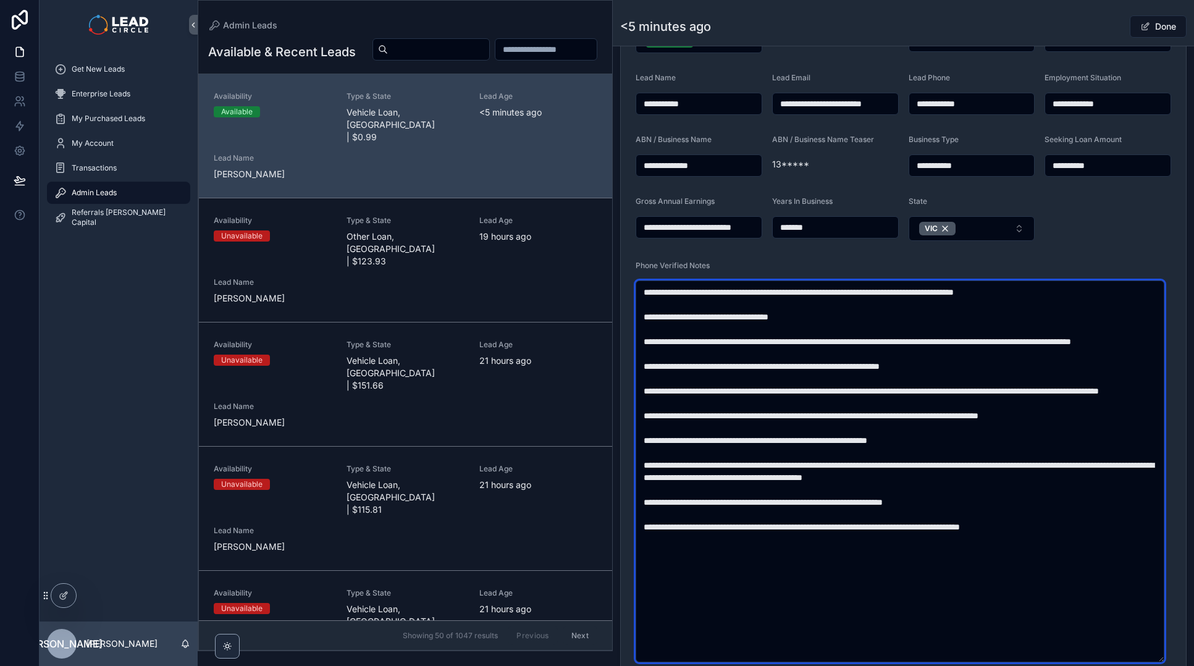
click at [1048, 491] on textarea "scrollable content" at bounding box center [899, 471] width 529 height 382
drag, startPoint x: 1039, startPoint y: 489, endPoint x: 884, endPoint y: 476, distance: 154.9
click at [886, 476] on textarea "scrollable content" at bounding box center [899, 471] width 529 height 382
click at [884, 476] on textarea "scrollable content" at bounding box center [899, 471] width 529 height 382
drag, startPoint x: 953, startPoint y: 488, endPoint x: 1050, endPoint y: 488, distance: 97.6
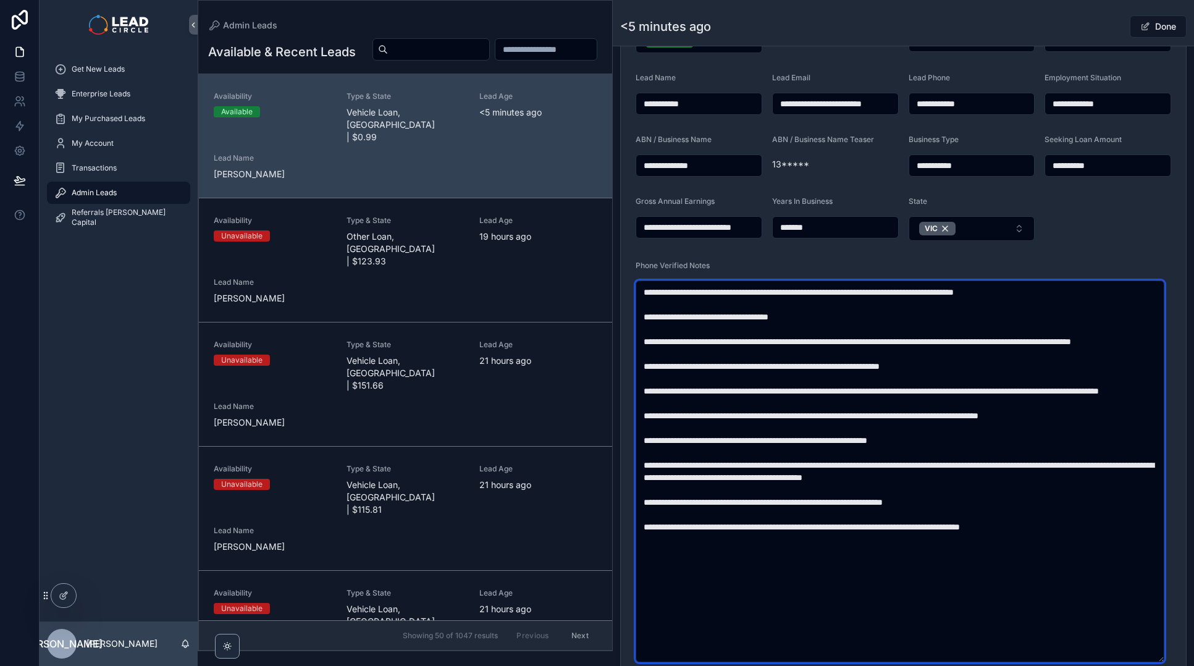
click at [1038, 488] on textarea "scrollable content" at bounding box center [899, 471] width 529 height 382
click at [1050, 488] on textarea "scrollable content" at bounding box center [899, 471] width 529 height 382
drag, startPoint x: 1054, startPoint y: 489, endPoint x: 965, endPoint y: 489, distance: 88.3
click at [965, 489] on textarea "scrollable content" at bounding box center [899, 471] width 529 height 382
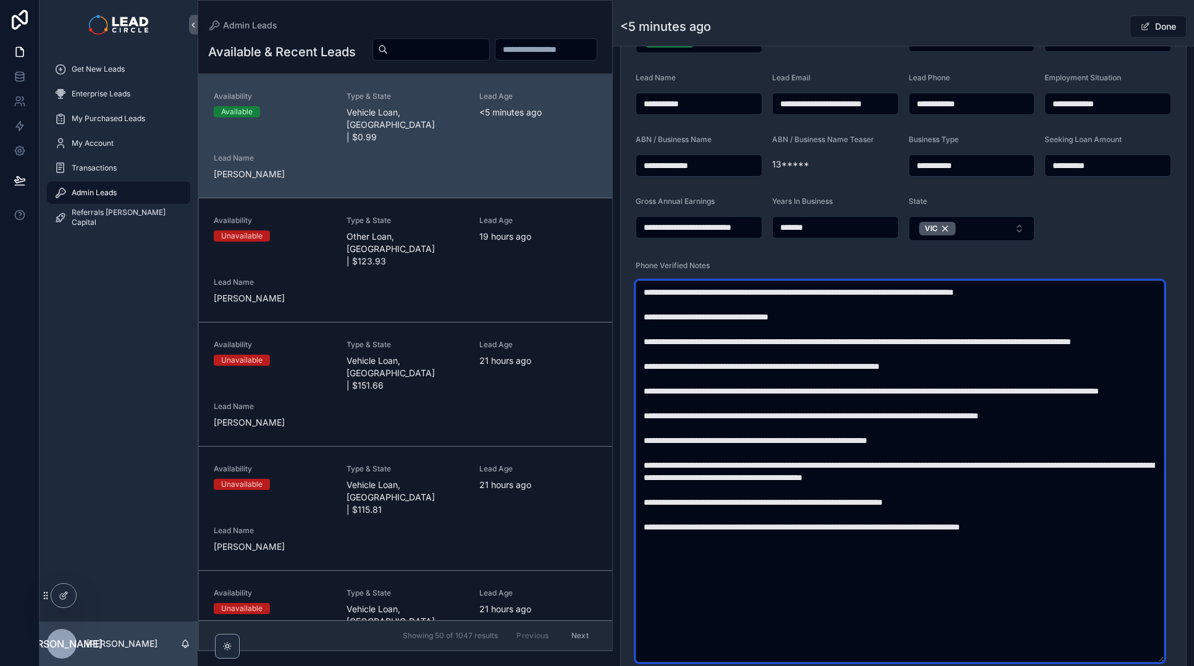
drag, startPoint x: 959, startPoint y: 491, endPoint x: 1046, endPoint y: 491, distance: 87.1
click at [1045, 491] on textarea "scrollable content" at bounding box center [899, 471] width 529 height 382
click at [1046, 491] on textarea "scrollable content" at bounding box center [899, 471] width 529 height 382
click at [1100, 488] on textarea "scrollable content" at bounding box center [899, 471] width 529 height 382
drag, startPoint x: 674, startPoint y: 502, endPoint x: 802, endPoint y: 501, distance: 127.2
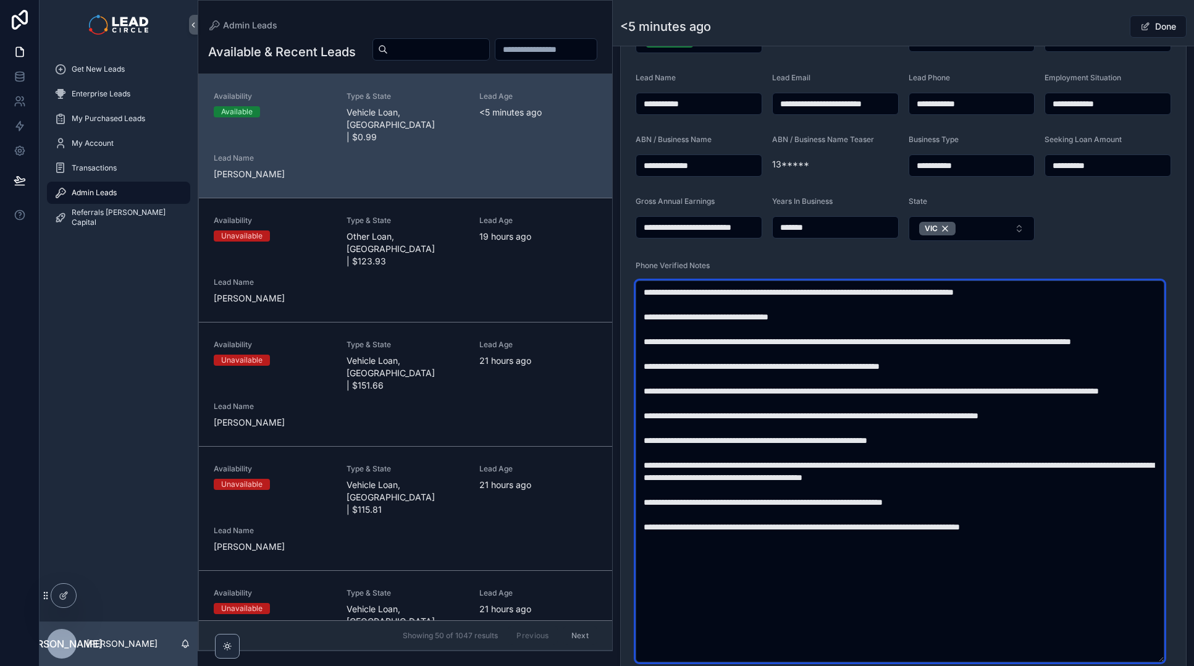
click at [787, 503] on textarea "scrollable content" at bounding box center [899, 471] width 529 height 382
click at [802, 501] on textarea "scrollable content" at bounding box center [899, 471] width 529 height 382
drag, startPoint x: 719, startPoint y: 505, endPoint x: 901, endPoint y: 505, distance: 181.6
click at [897, 505] on textarea "scrollable content" at bounding box center [899, 471] width 529 height 382
click at [901, 505] on textarea "scrollable content" at bounding box center [899, 471] width 529 height 382
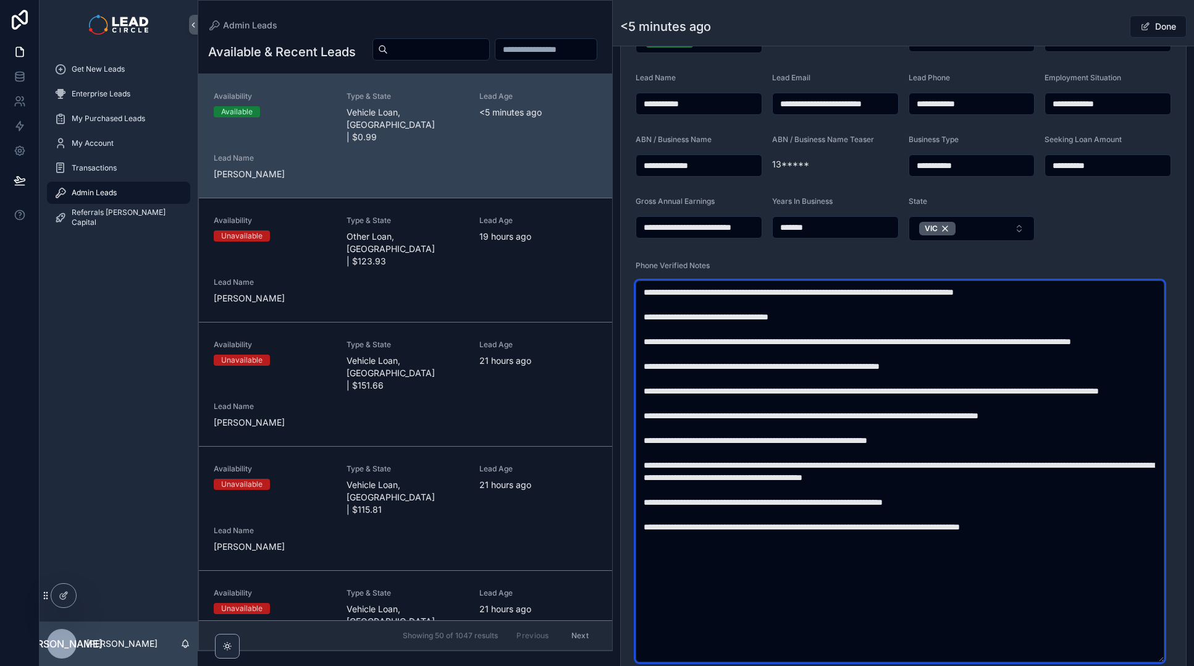
drag, startPoint x: 908, startPoint y: 506, endPoint x: 794, endPoint y: 506, distance: 114.9
click at [794, 506] on textarea "scrollable content" at bounding box center [899, 471] width 529 height 382
drag, startPoint x: 794, startPoint y: 506, endPoint x: 1014, endPoint y: 518, distance: 220.8
click at [1013, 518] on textarea "scrollable content" at bounding box center [899, 471] width 529 height 382
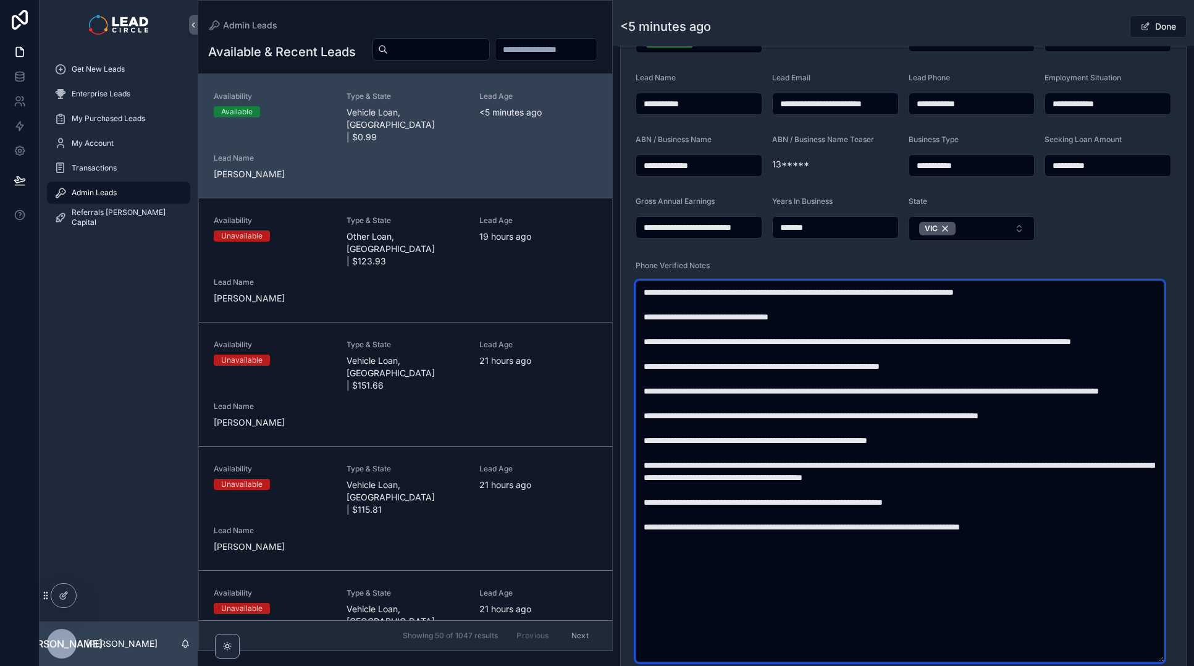
click at [1014, 518] on textarea "scrollable content" at bounding box center [899, 471] width 529 height 382
drag, startPoint x: 933, startPoint y: 506, endPoint x: 1002, endPoint y: 506, distance: 68.5
click at [981, 506] on textarea "scrollable content" at bounding box center [899, 471] width 529 height 382
type textarea "**********"
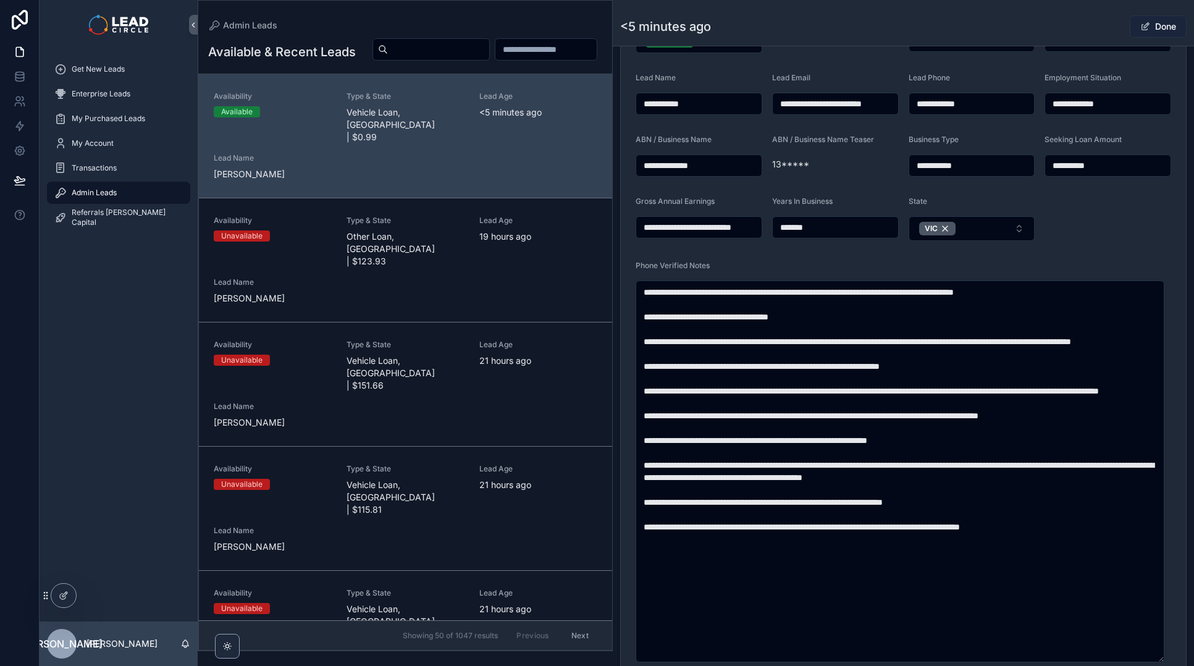
click at [1165, 27] on button "Done" at bounding box center [1158, 26] width 57 height 22
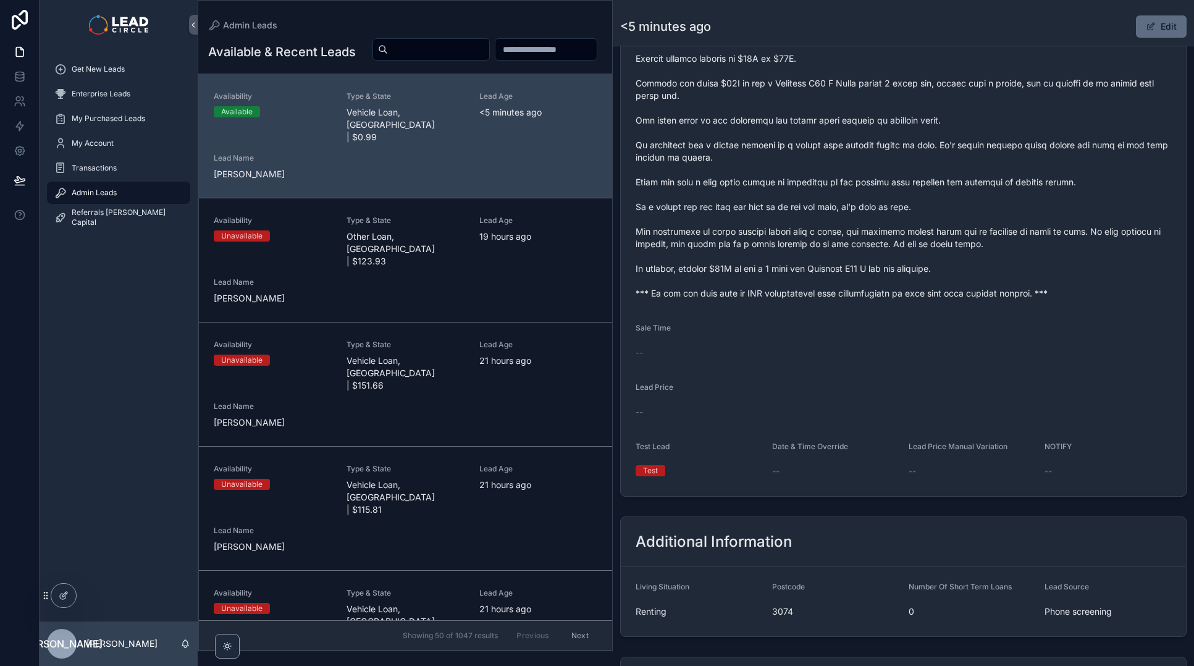
click at [1160, 33] on button "Edit" at bounding box center [1161, 26] width 51 height 22
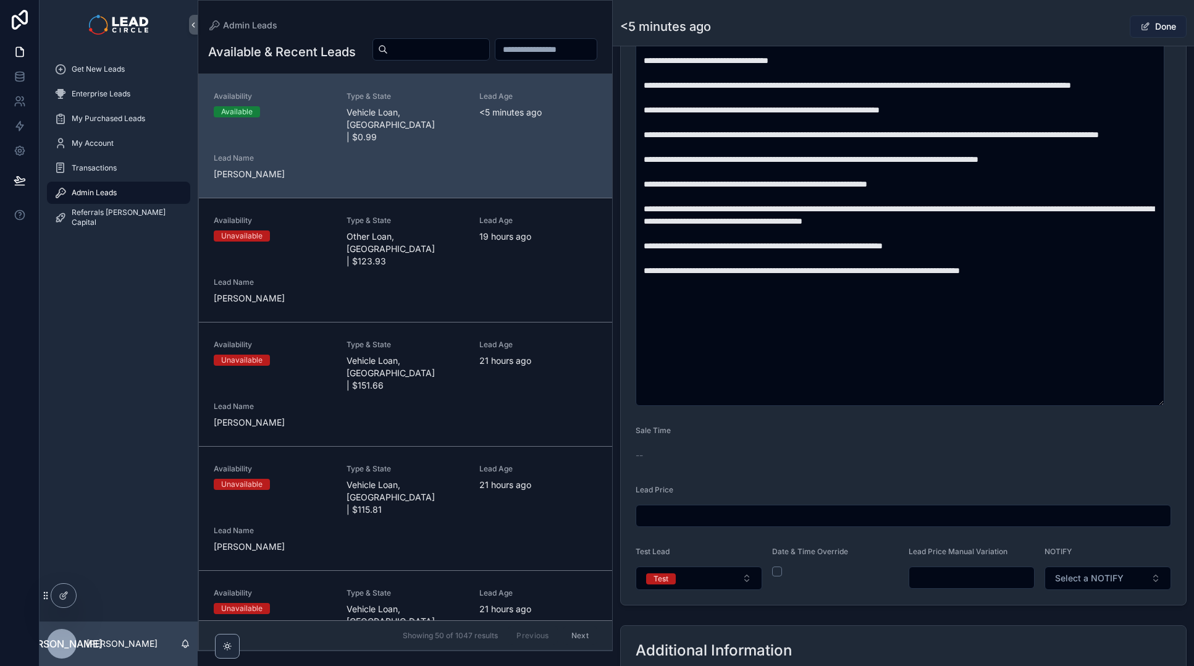
click at [1146, 27] on button "Done" at bounding box center [1158, 26] width 57 height 22
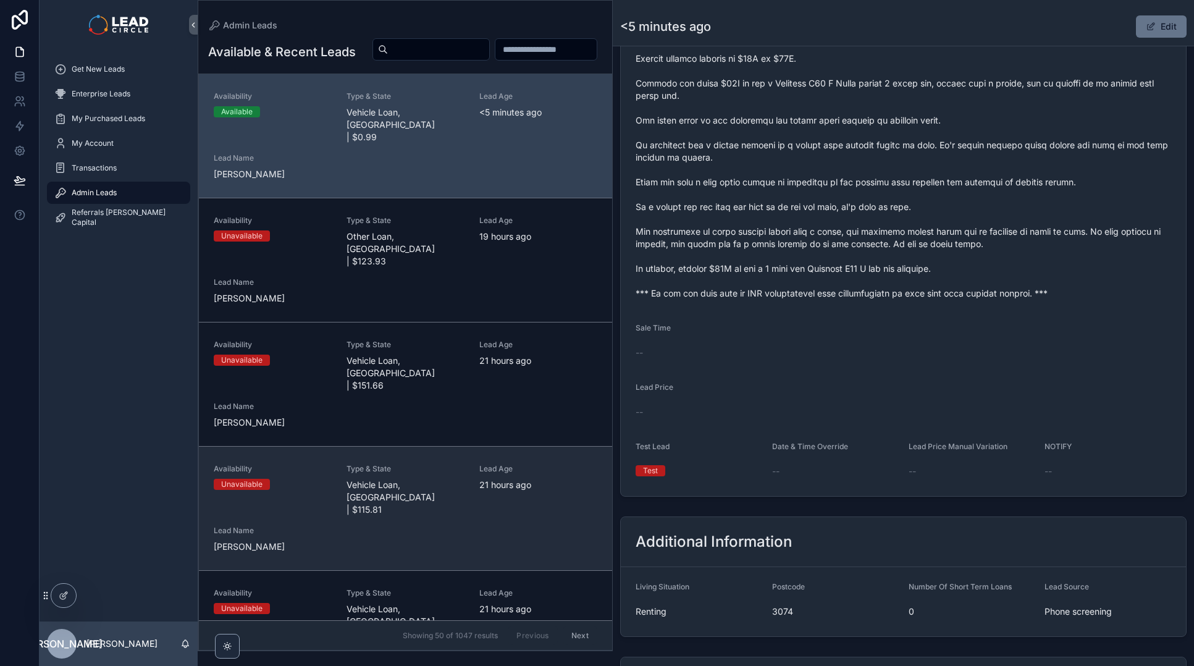
scroll to position [104, 0]
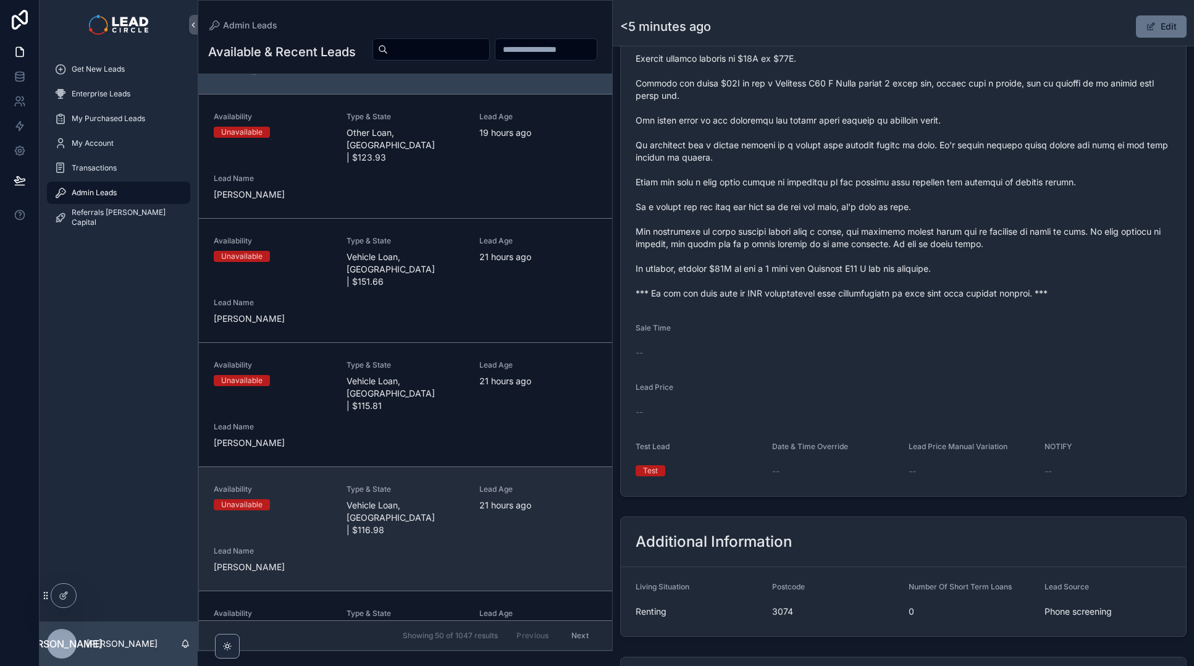
click at [502, 499] on span "21 hours ago" at bounding box center [538, 505] width 118 height 12
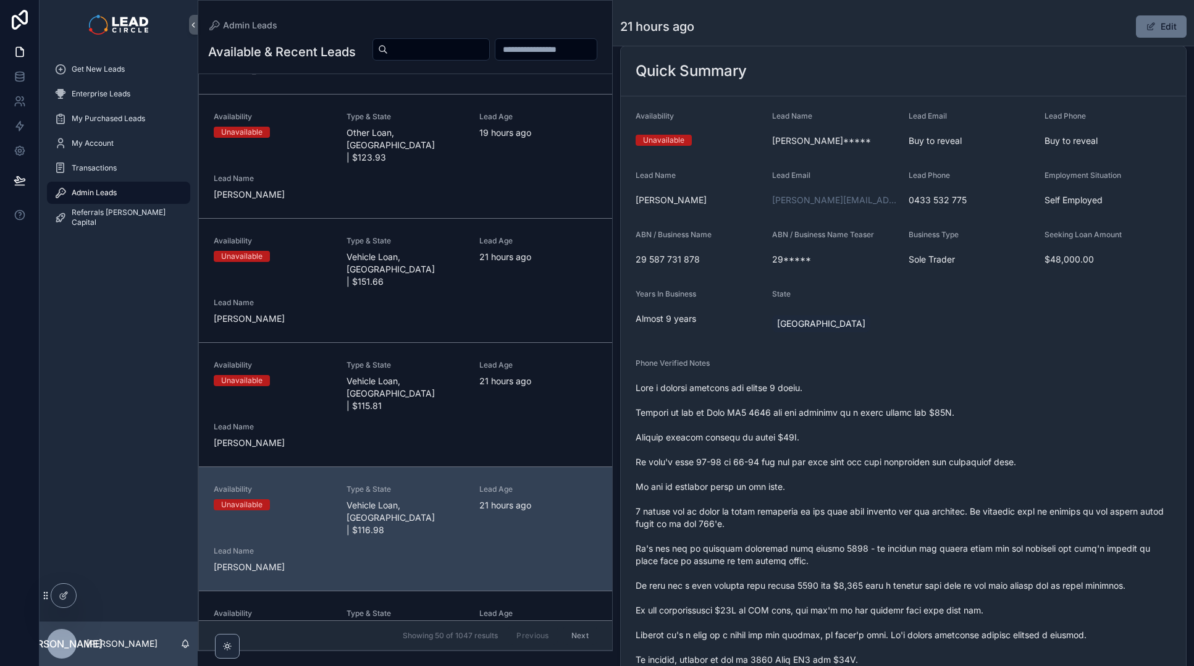
scroll to position [88, 0]
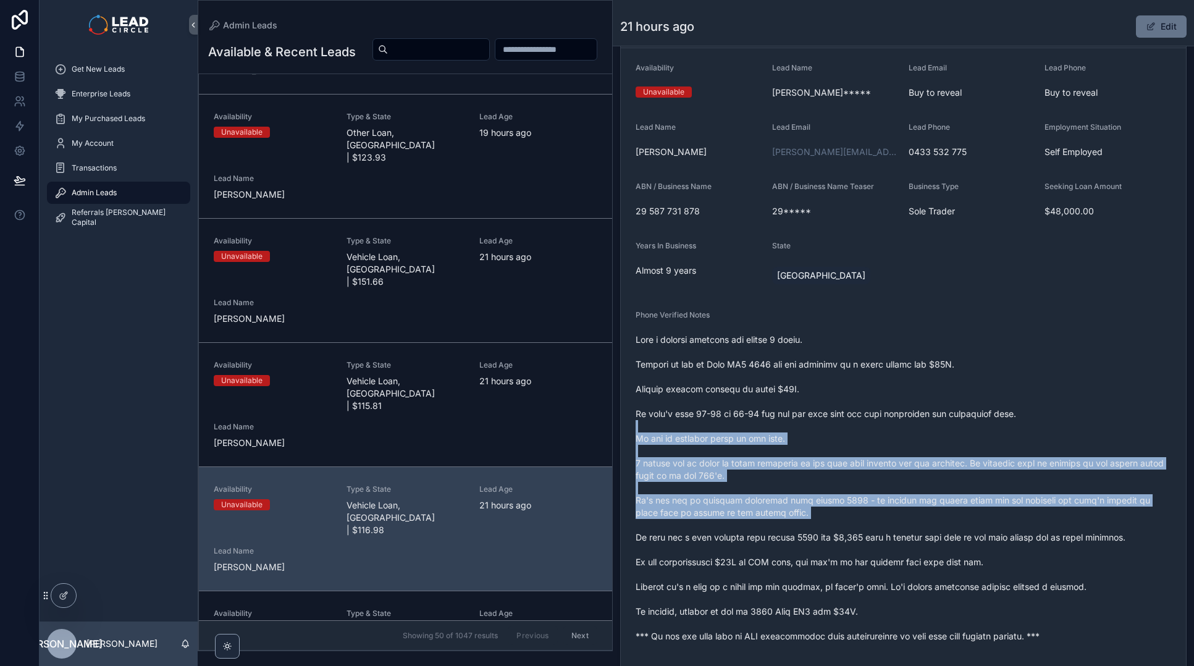
drag, startPoint x: 761, startPoint y: 422, endPoint x: 837, endPoint y: 545, distance: 144.2
click at [837, 545] on span "scrollable content" at bounding box center [902, 487] width 535 height 309
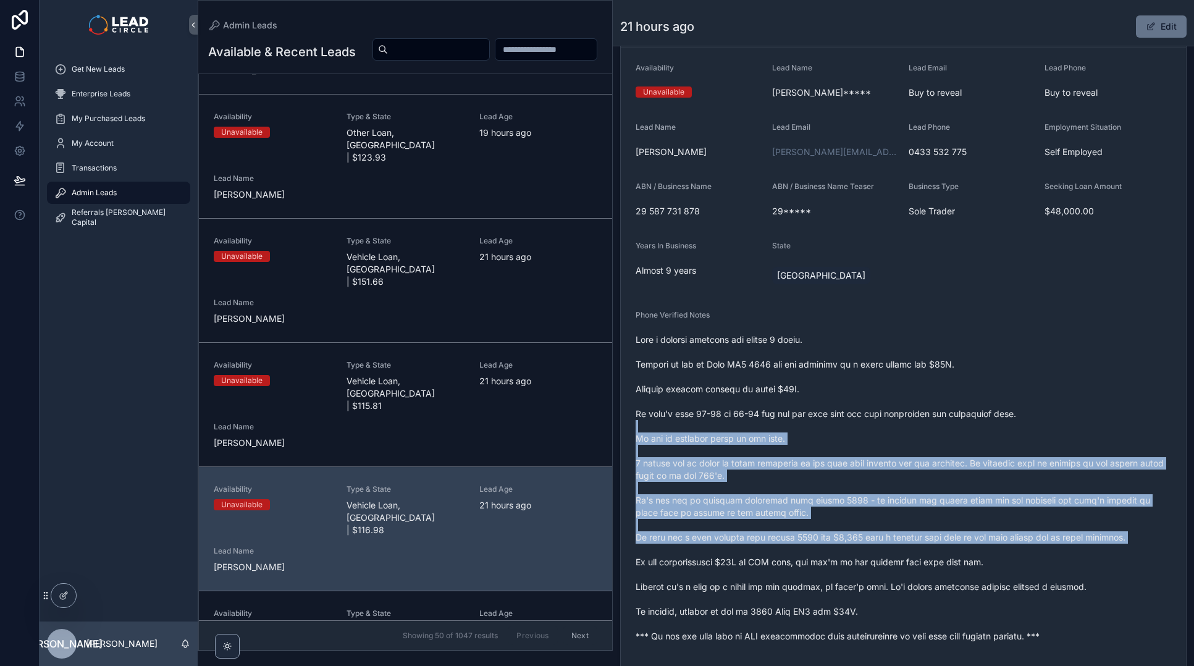
click at [837, 545] on span "scrollable content" at bounding box center [902, 487] width 535 height 309
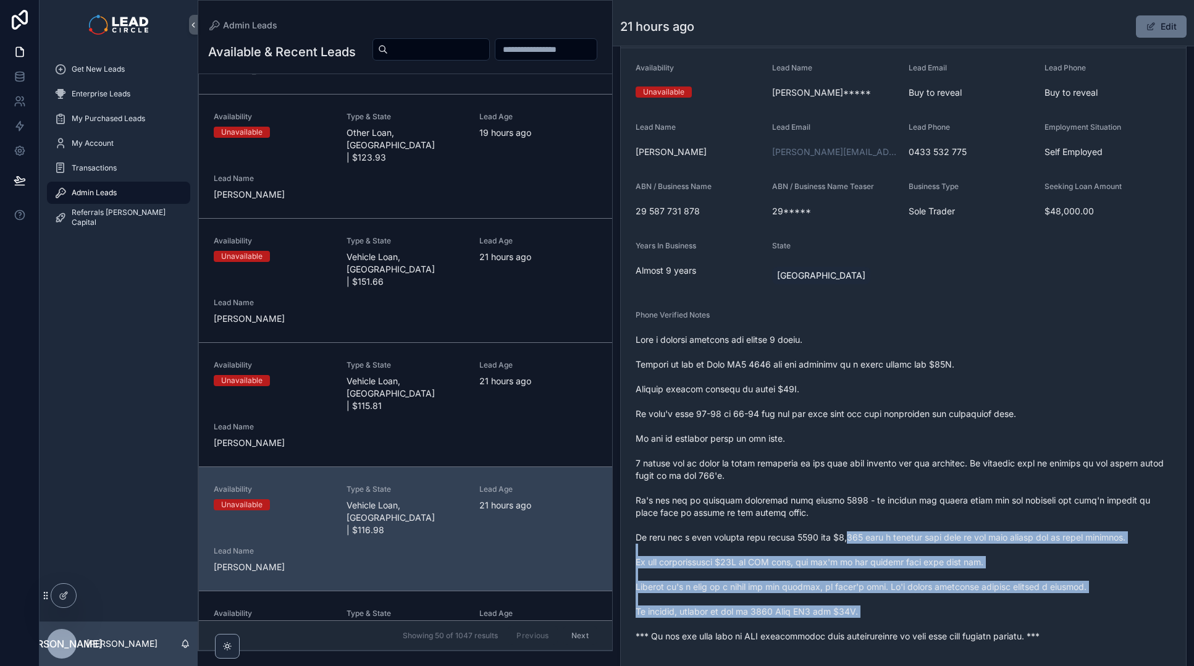
drag, startPoint x: 939, startPoint y: 615, endPoint x: 821, endPoint y: 517, distance: 153.5
click at [822, 518] on span "scrollable content" at bounding box center [902, 487] width 535 height 309
click at [821, 517] on span "scrollable content" at bounding box center [902, 487] width 535 height 309
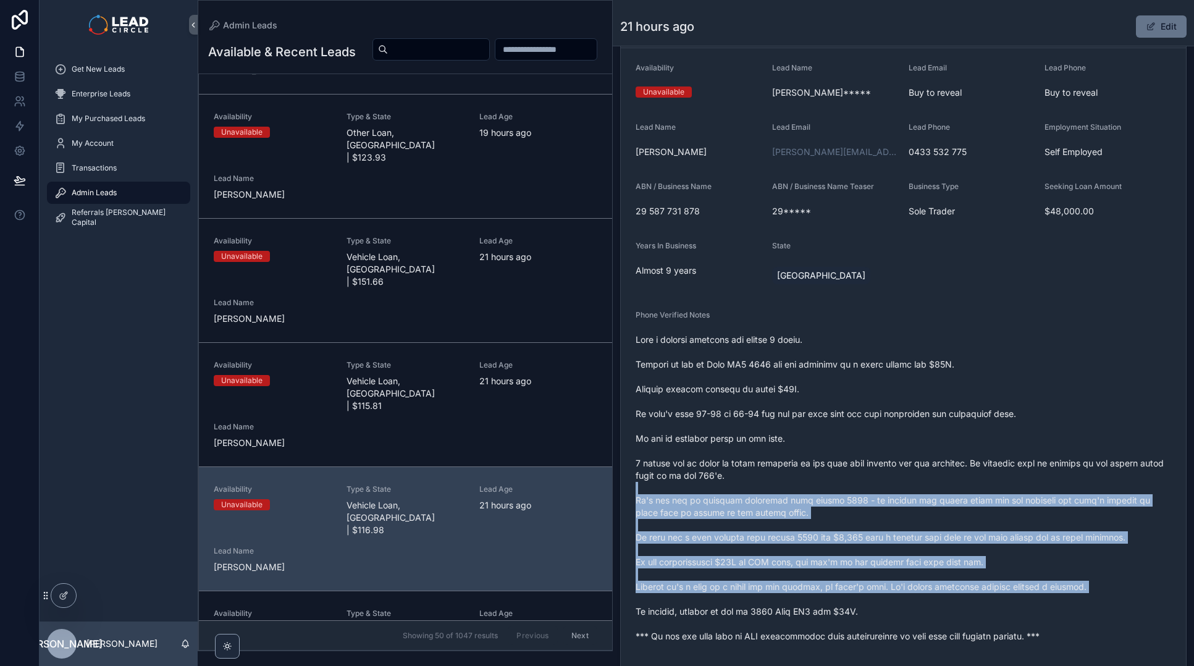
drag, startPoint x: 818, startPoint y: 489, endPoint x: 929, endPoint y: 607, distance: 162.1
click at [928, 606] on span "scrollable content" at bounding box center [902, 487] width 535 height 309
click at [929, 607] on span "scrollable content" at bounding box center [902, 487] width 535 height 309
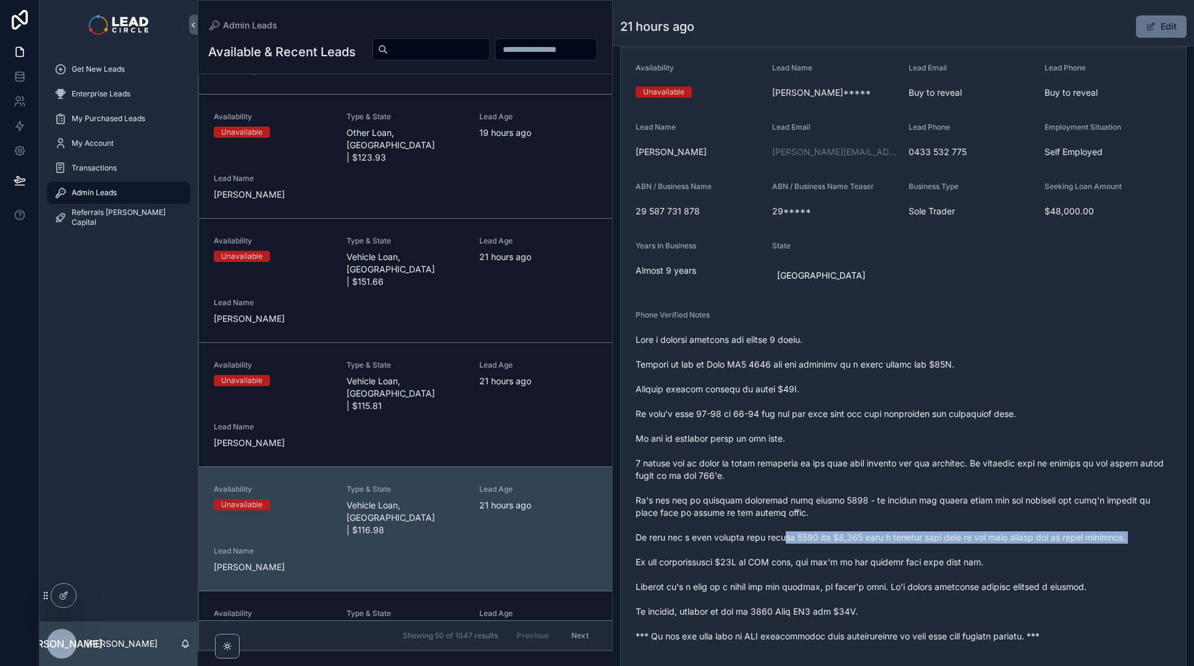
drag, startPoint x: 785, startPoint y: 540, endPoint x: 989, endPoint y: 551, distance: 204.1
click at [989, 551] on span "scrollable content" at bounding box center [902, 487] width 535 height 309
click at [994, 538] on span "scrollable content" at bounding box center [902, 487] width 535 height 309
drag, startPoint x: 994, startPoint y: 538, endPoint x: 752, endPoint y: 542, distance: 242.7
click at [763, 540] on span "scrollable content" at bounding box center [902, 487] width 535 height 309
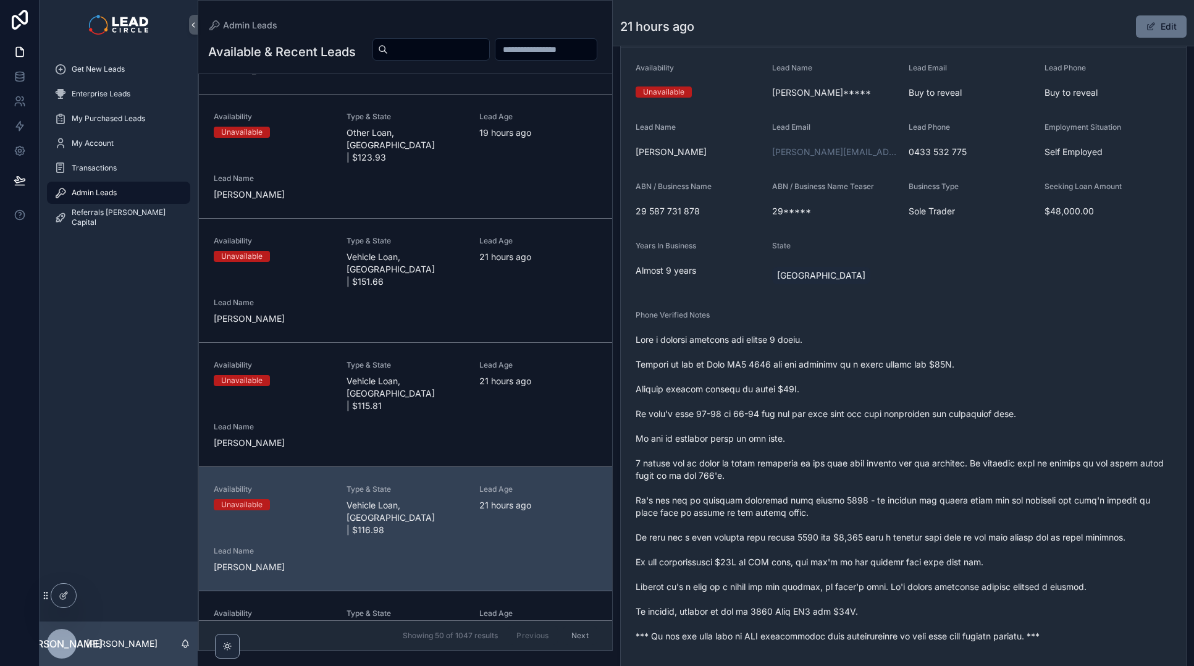
click at [751, 542] on span "scrollable content" at bounding box center [902, 487] width 535 height 309
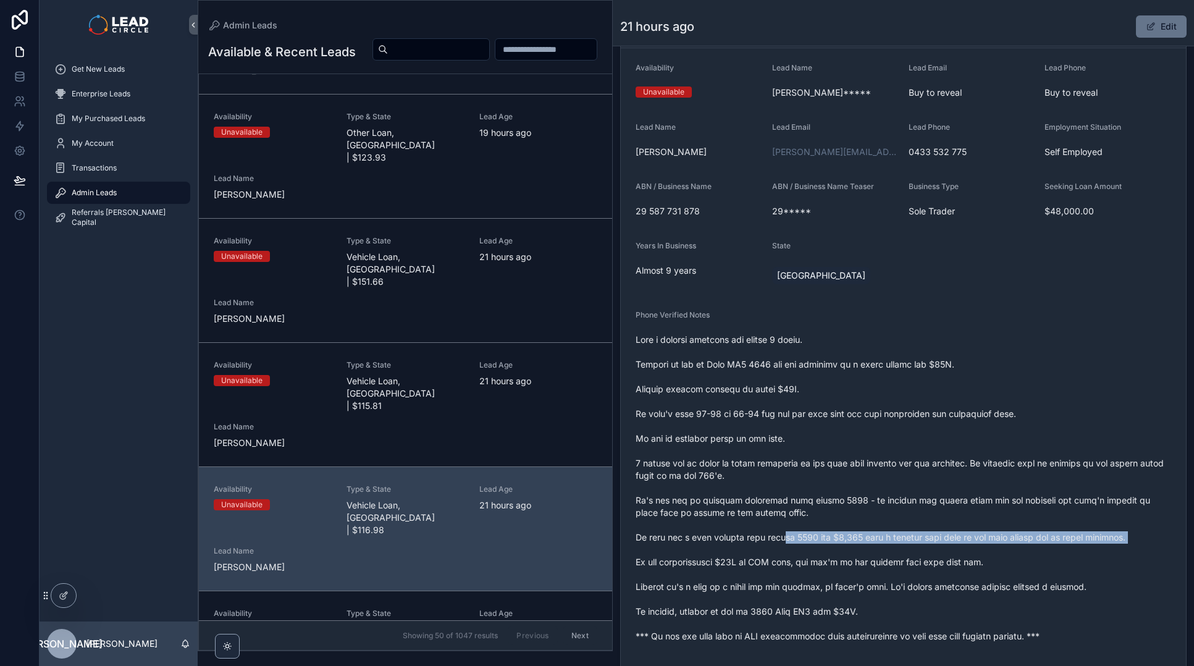
drag, startPoint x: 790, startPoint y: 534, endPoint x: 993, endPoint y: 548, distance: 203.7
click at [985, 549] on span "scrollable content" at bounding box center [902, 487] width 535 height 309
click at [994, 548] on span "scrollable content" at bounding box center [902, 487] width 535 height 309
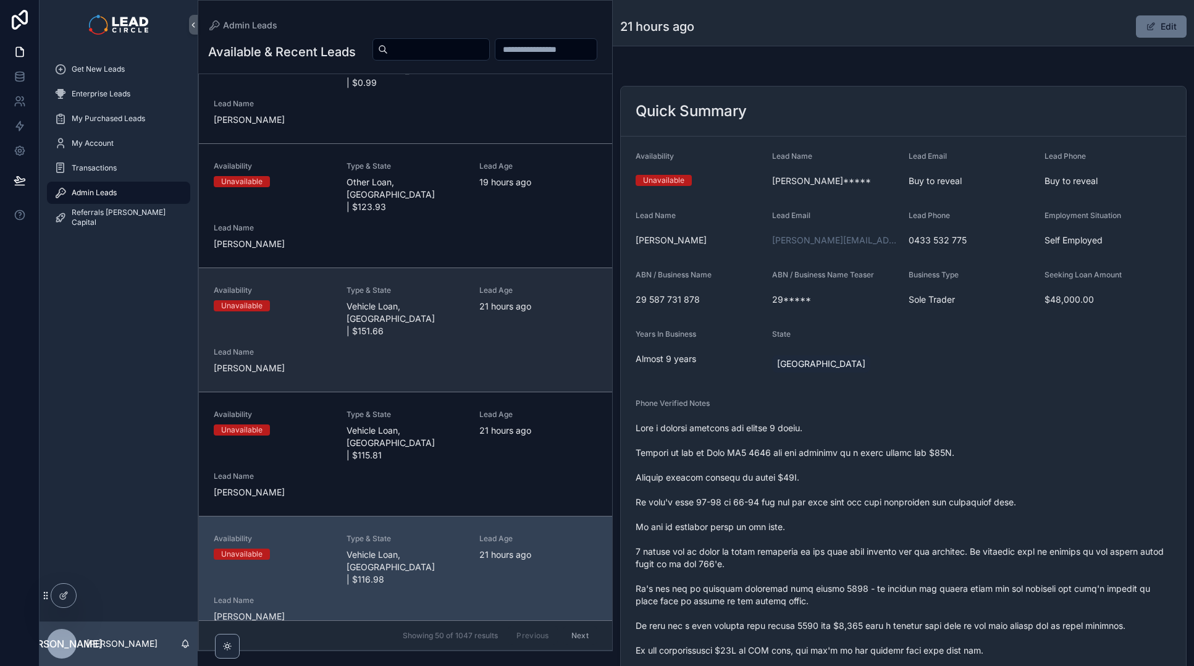
scroll to position [0, 0]
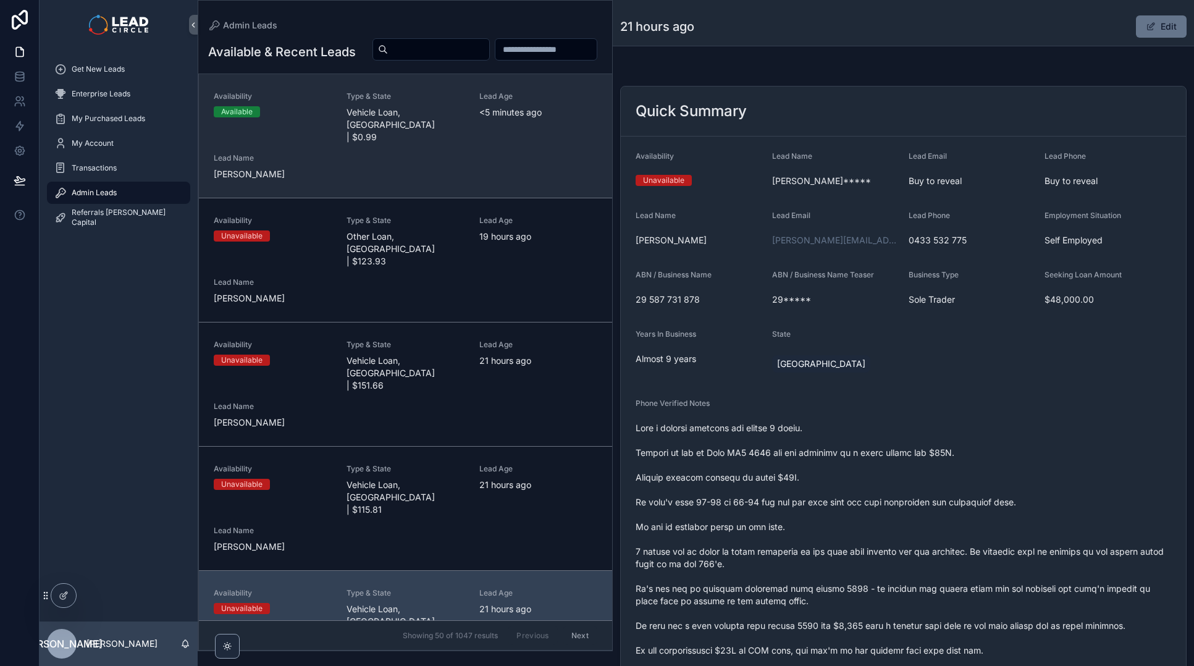
click at [422, 168] on div "Availability Available Type & State Vehicle Loan, [GEOGRAPHIC_DATA] | $0.99 Lea…" at bounding box center [406, 135] width 384 height 89
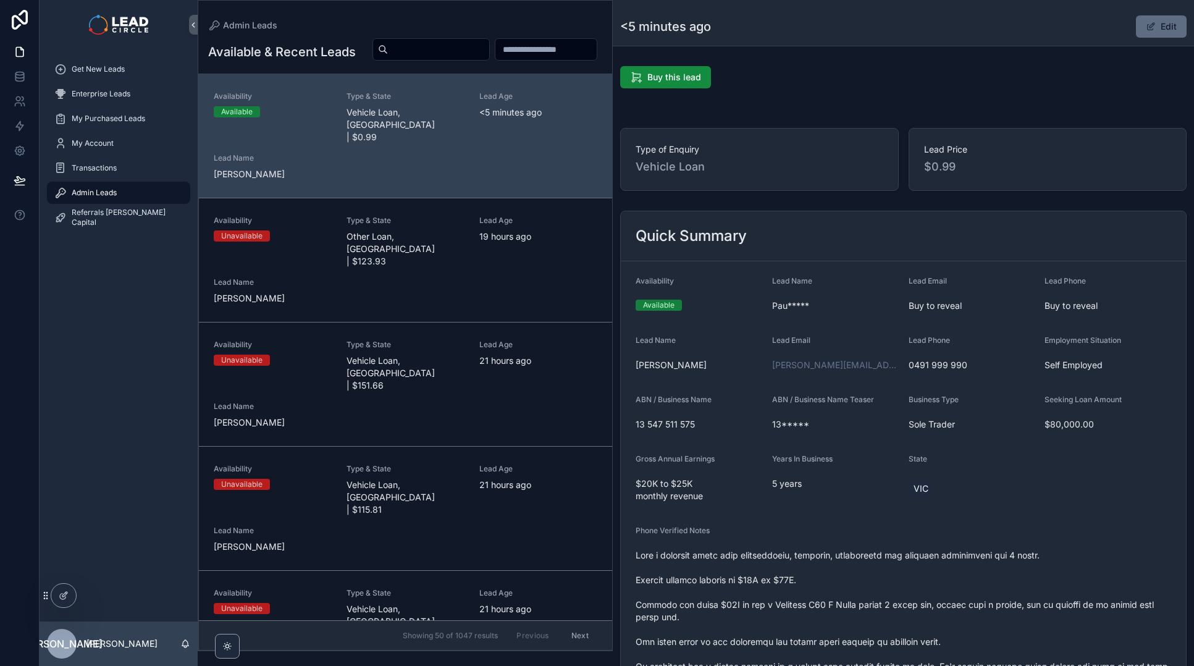
click at [1163, 28] on button "Edit" at bounding box center [1161, 26] width 51 height 22
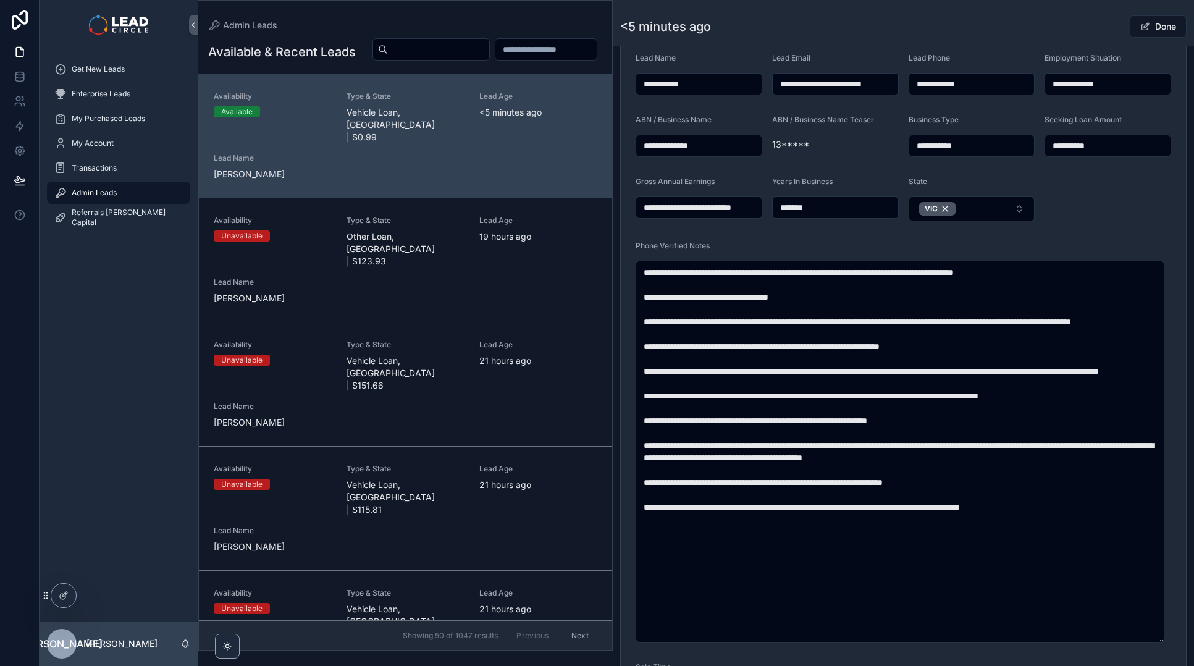
scroll to position [602, 0]
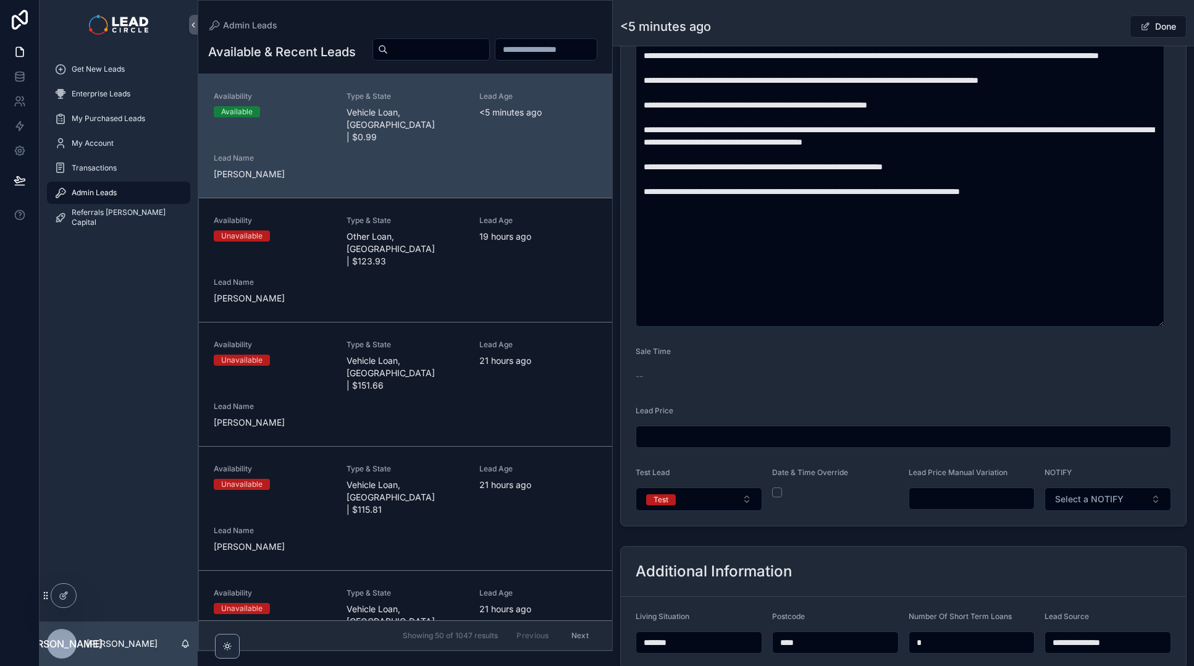
click at [974, 509] on div "Lead Price Manual Variation" at bounding box center [971, 488] width 127 height 43
click at [975, 501] on input "scrollable content" at bounding box center [971, 498] width 125 height 17
click at [979, 522] on form "**********" at bounding box center [903, 93] width 565 height 866
click at [926, 500] on input "******" at bounding box center [971, 498] width 125 height 17
click at [987, 532] on div "**********" at bounding box center [903, 161] width 581 height 1402
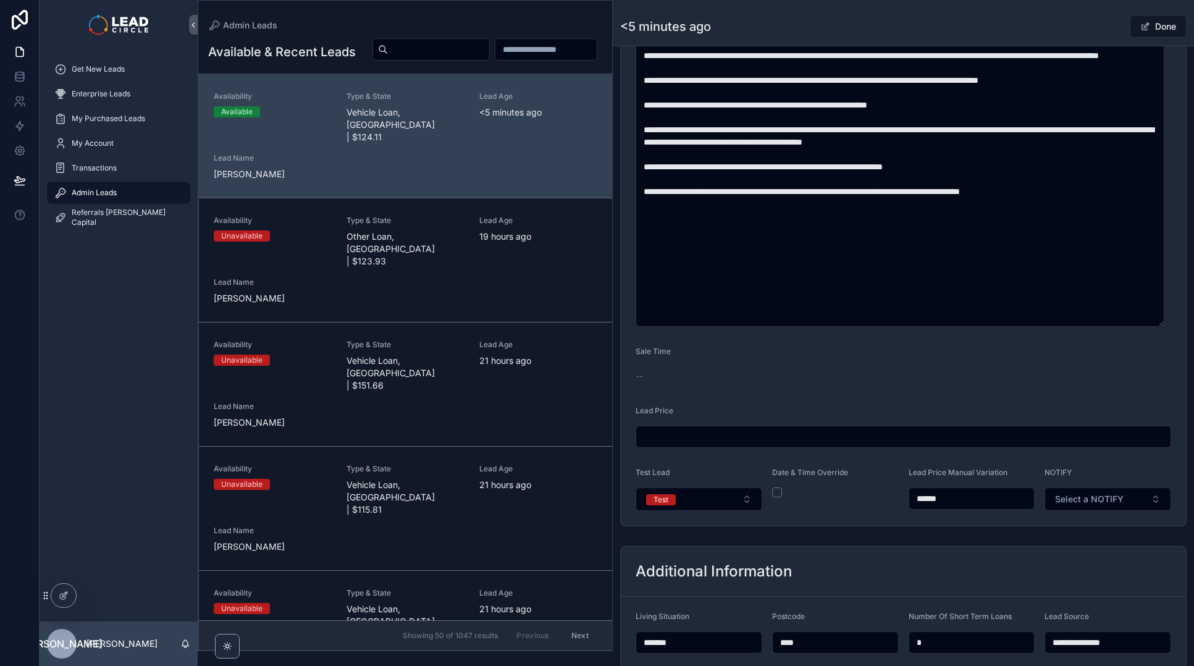
click at [920, 498] on input "******" at bounding box center [971, 498] width 125 height 17
type input "******"
click at [968, 517] on form "**********" at bounding box center [903, 93] width 565 height 866
click at [1100, 497] on span "Select a NOTIFY" at bounding box center [1089, 499] width 69 height 12
click at [1069, 555] on div "Notify" at bounding box center [1102, 548] width 148 height 19
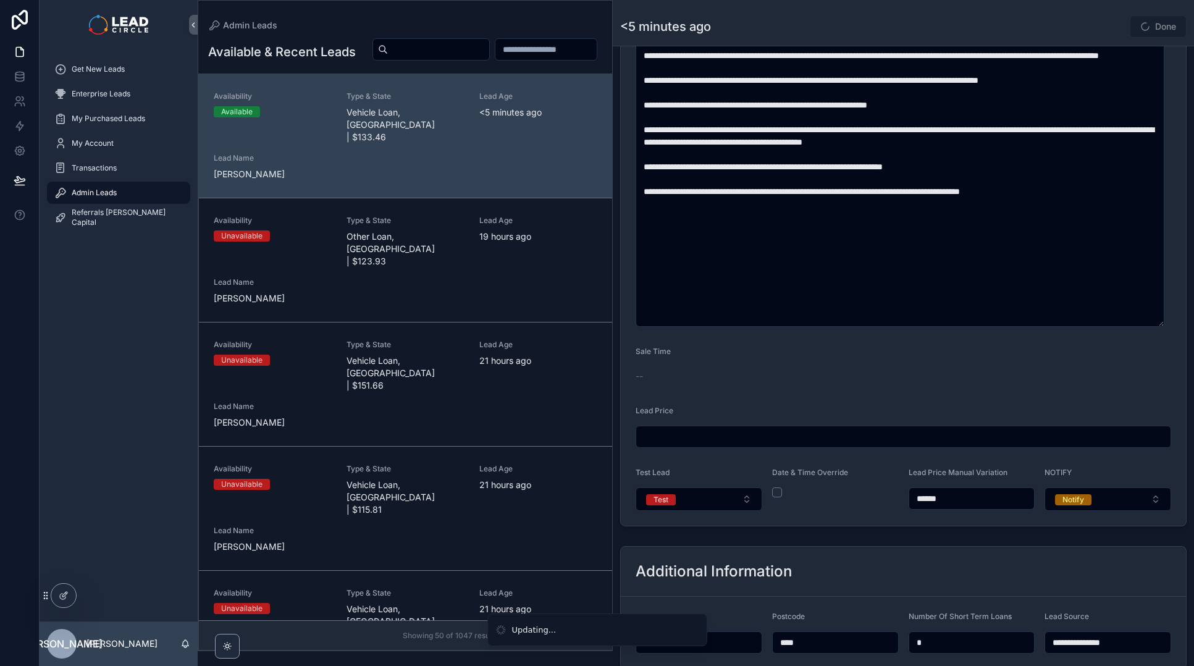
click at [1083, 26] on div "<5 minutes ago Done" at bounding box center [903, 26] width 566 height 23
click at [1100, 27] on div "Done" at bounding box center [1140, 26] width 93 height 23
click at [1075, 28] on div "<5 minutes ago Done" at bounding box center [903, 26] width 566 height 23
drag, startPoint x: 1139, startPoint y: 24, endPoint x: 1152, endPoint y: 46, distance: 24.9
click at [1140, 24] on span "scrollable content" at bounding box center [1145, 27] width 10 height 10
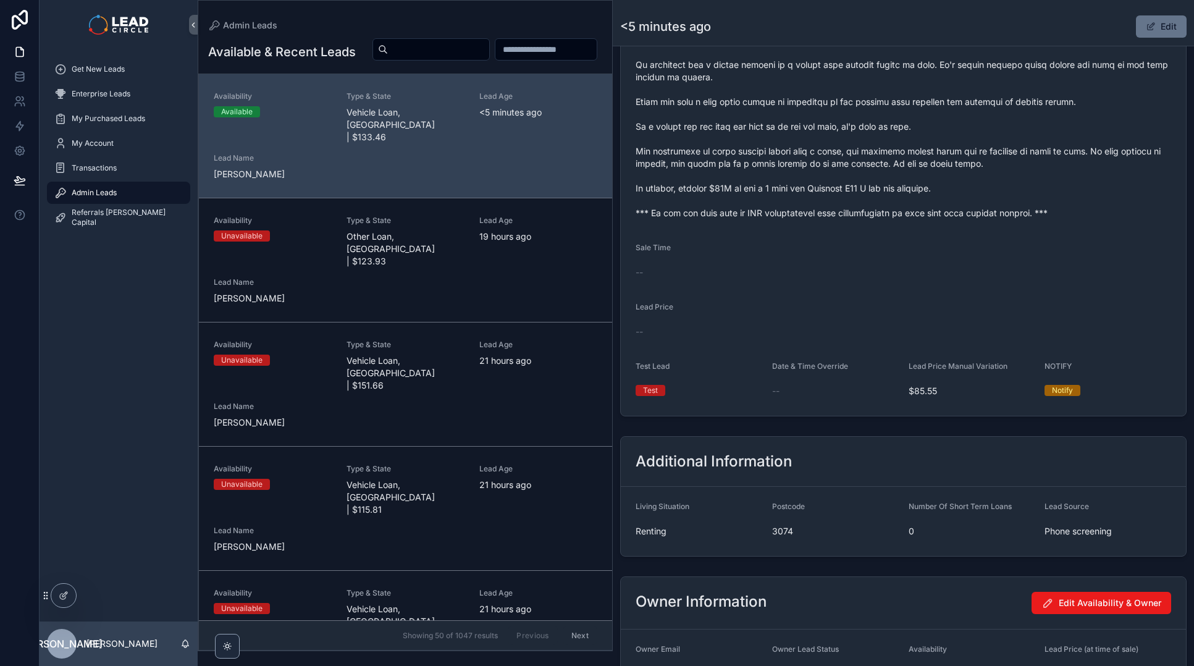
scroll to position [600, 0]
click at [1152, 28] on button "Edit" at bounding box center [1161, 26] width 51 height 22
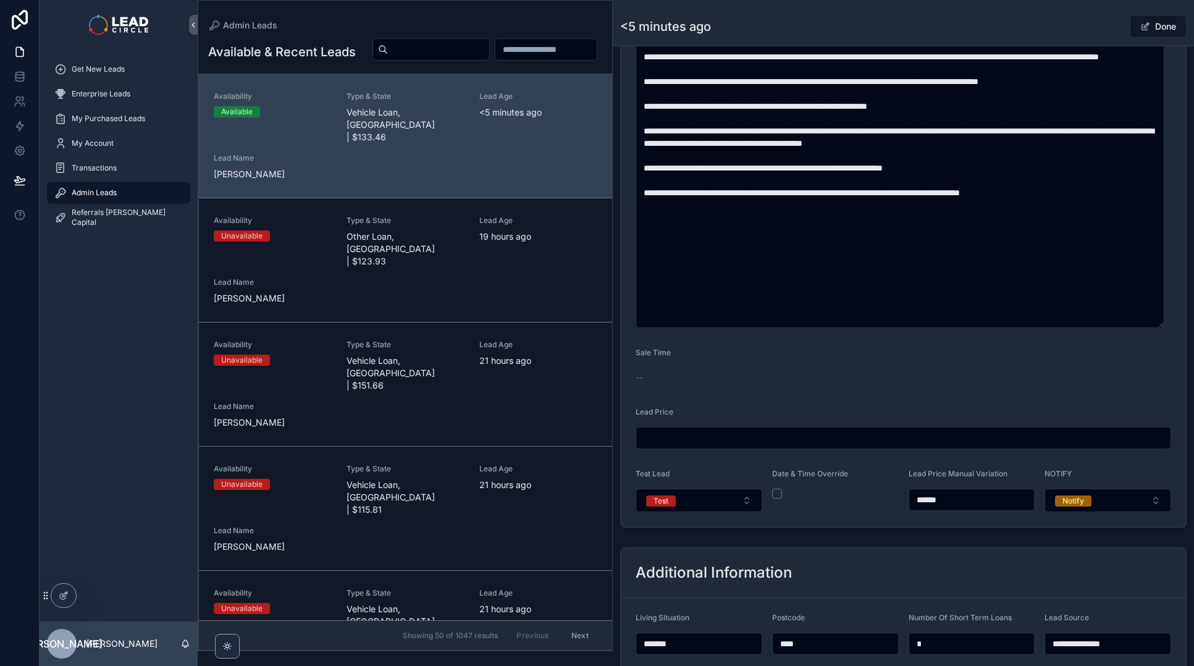
scroll to position [602, 0]
click at [1072, 489] on button "Notify" at bounding box center [1107, 498] width 127 height 23
click at [1067, 548] on div "None" at bounding box center [1102, 548] width 148 height 19
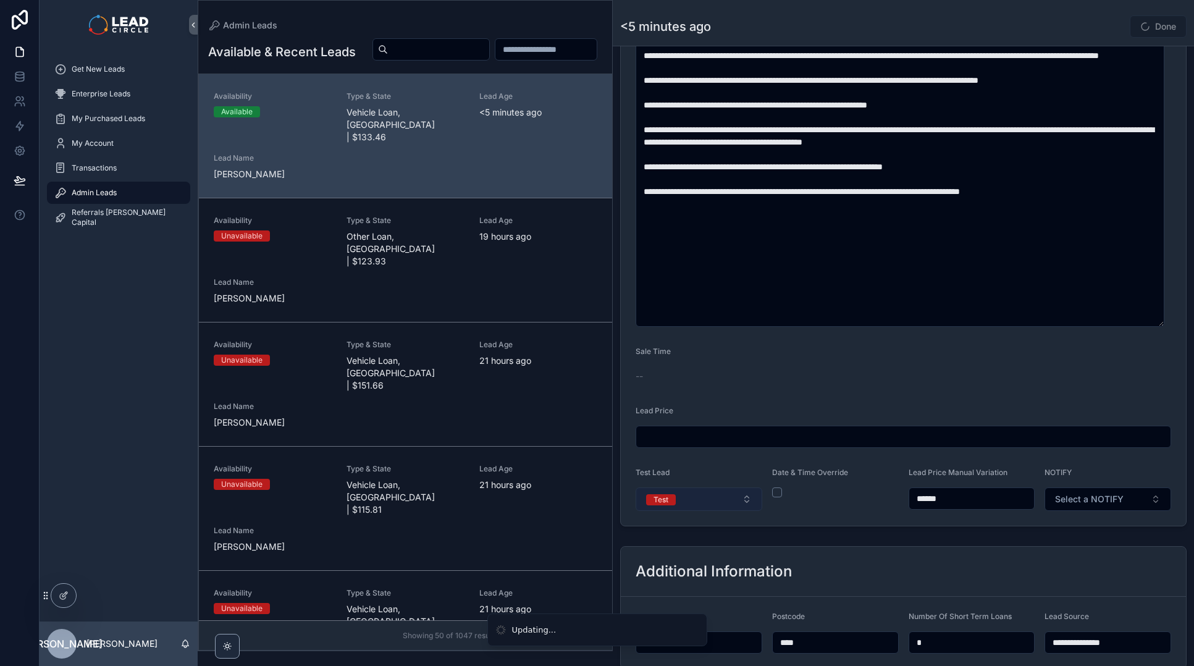
click at [708, 488] on button "Test" at bounding box center [698, 498] width 127 height 23
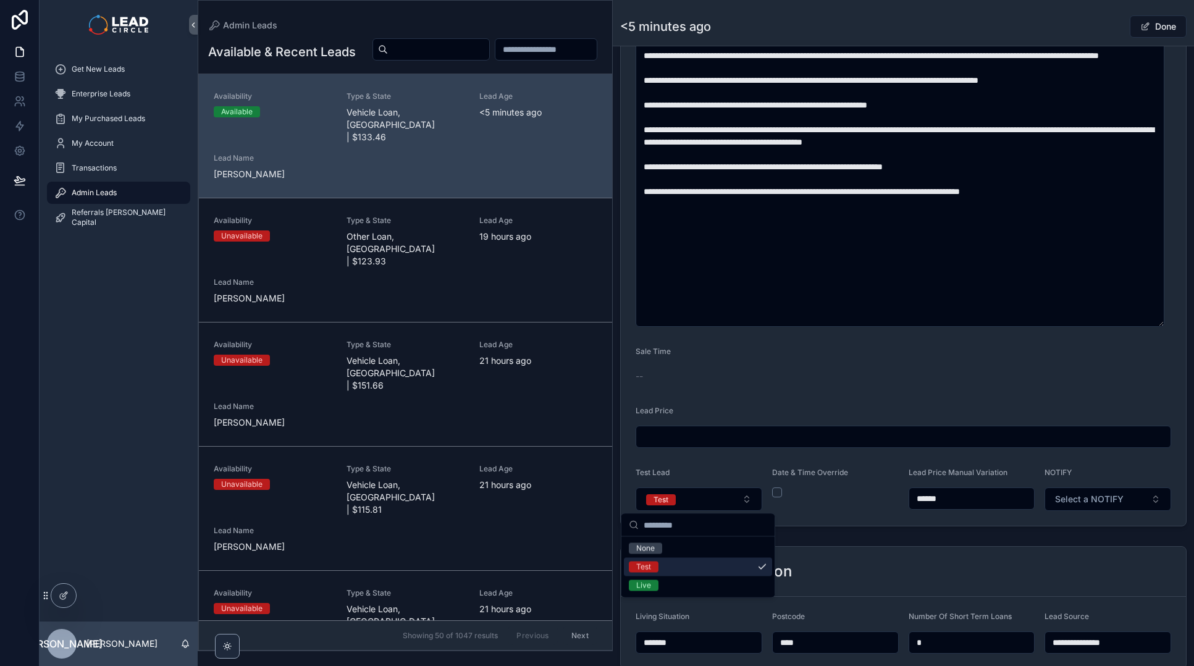
click at [832, 535] on div "**********" at bounding box center [903, 161] width 581 height 1402
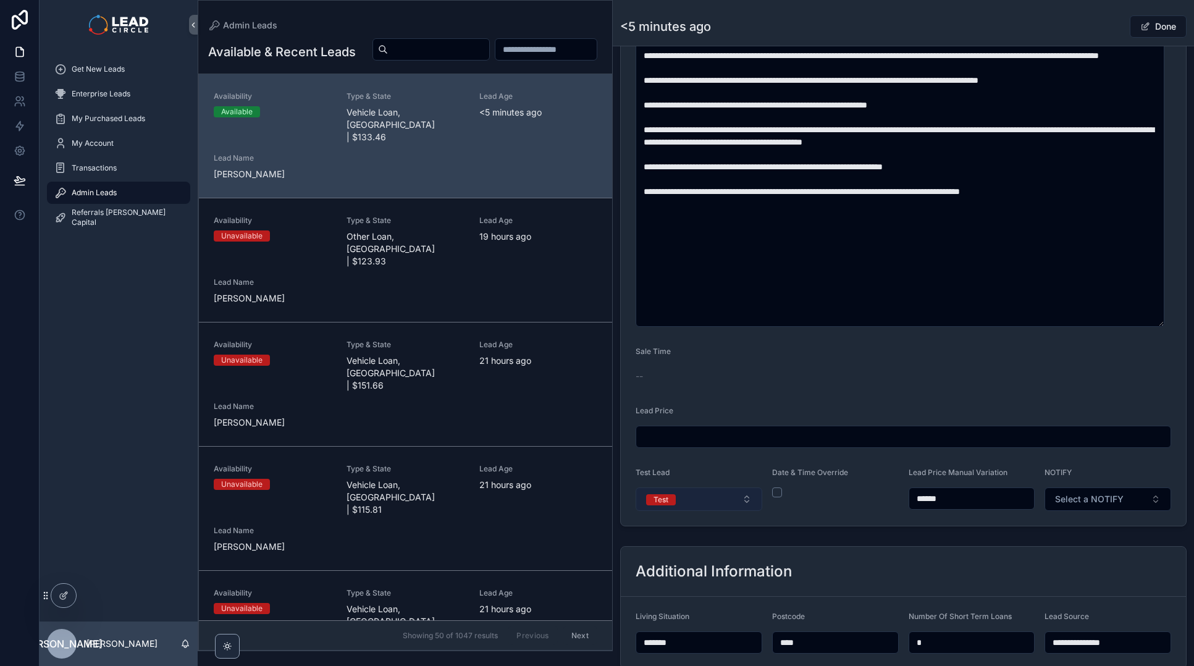
click at [724, 500] on button "Test" at bounding box center [698, 498] width 127 height 23
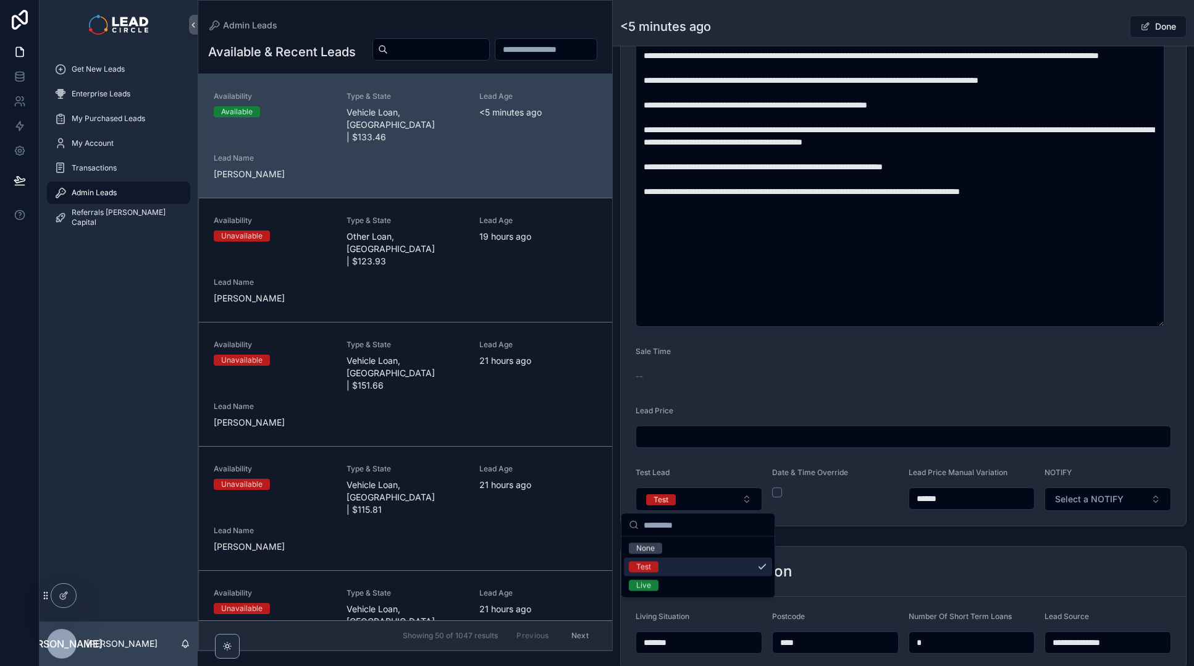
click at [707, 576] on div "Live" at bounding box center [698, 585] width 148 height 19
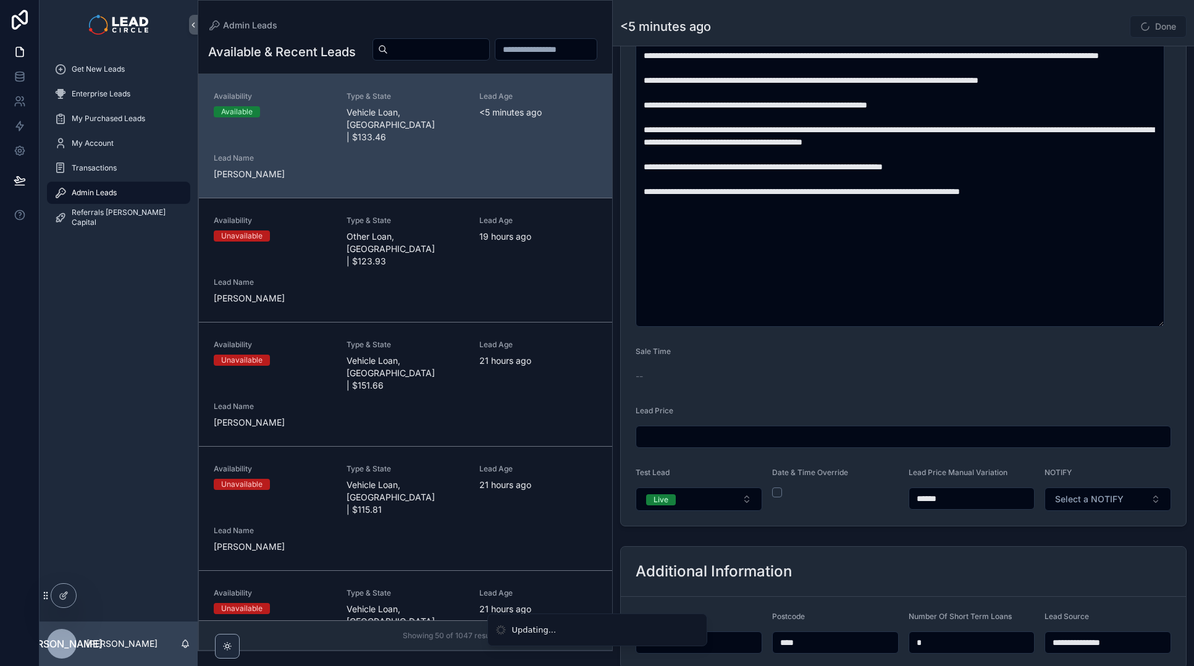
click at [1068, 536] on div "**********" at bounding box center [903, 161] width 581 height 1402
click at [1155, 25] on button "Done" at bounding box center [1158, 26] width 57 height 22
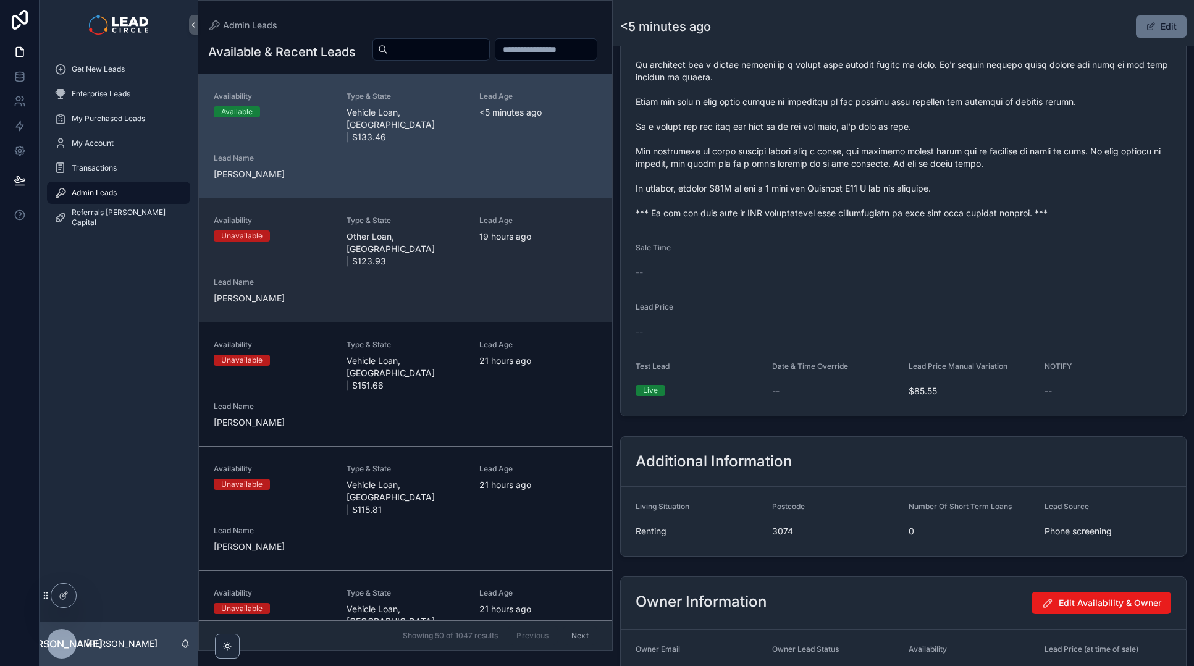
scroll to position [600, 0]
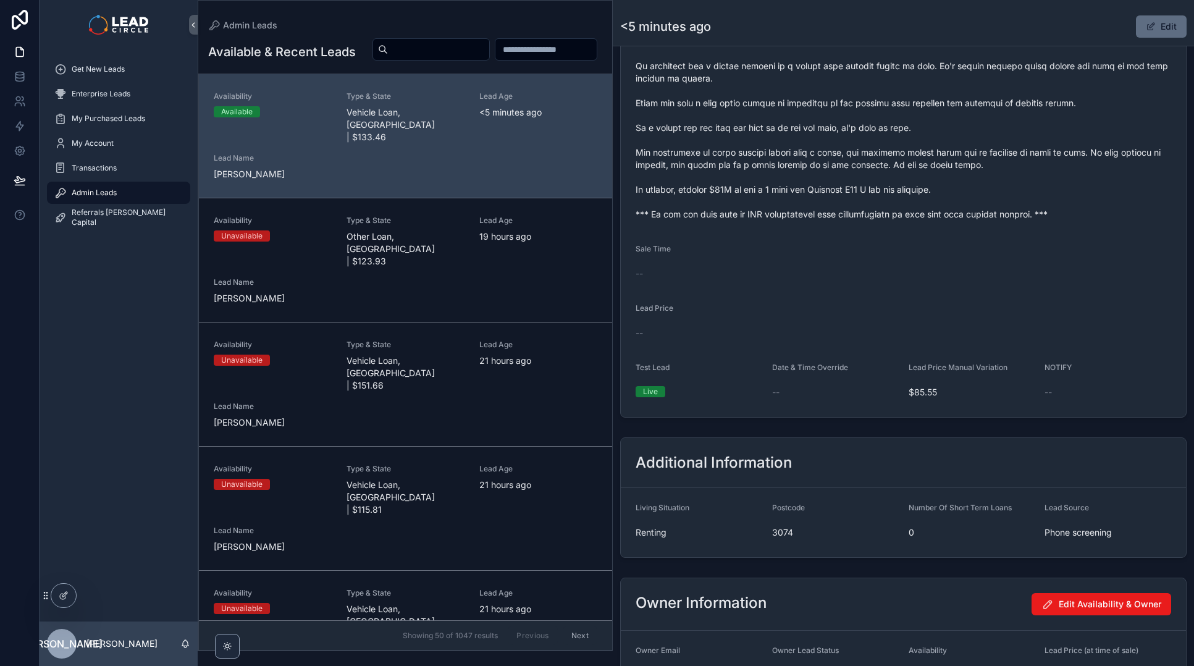
click at [1154, 25] on button "Edit" at bounding box center [1161, 26] width 51 height 22
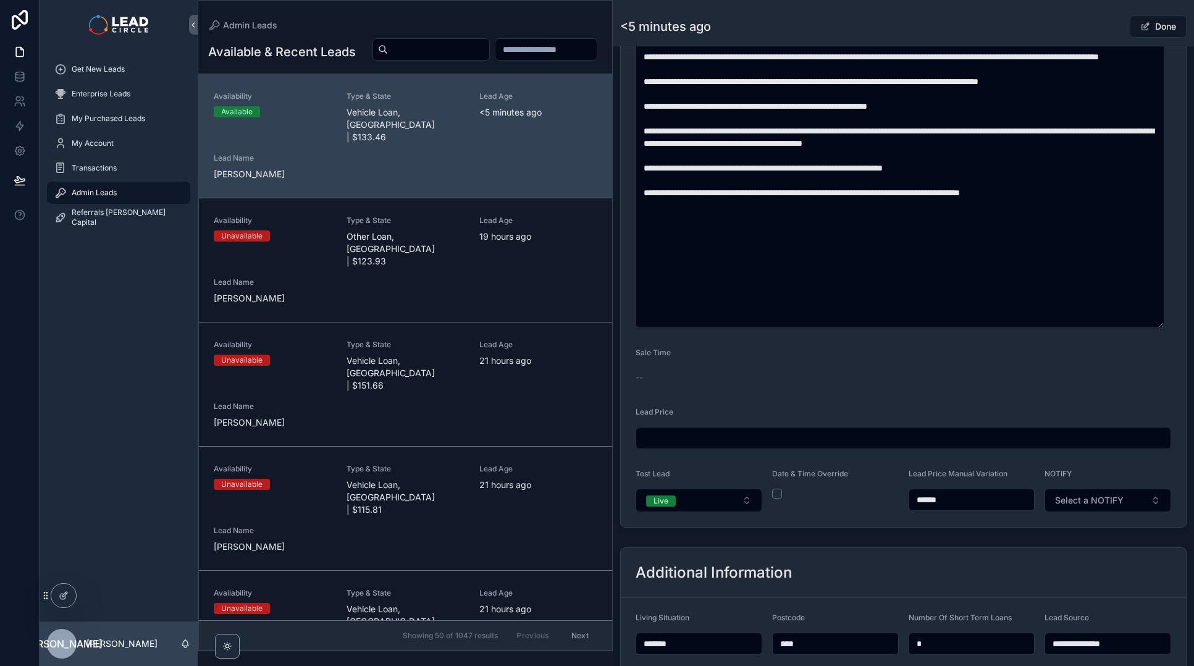
scroll to position [602, 0]
click at [1077, 495] on span "Select a NOTIFY" at bounding box center [1089, 499] width 69 height 12
click at [1062, 547] on span "Notify" at bounding box center [1051, 548] width 36 height 11
click at [1078, 28] on div "<5 minutes ago Done" at bounding box center [903, 26] width 566 height 23
click at [1142, 30] on button "Done" at bounding box center [1158, 26] width 57 height 22
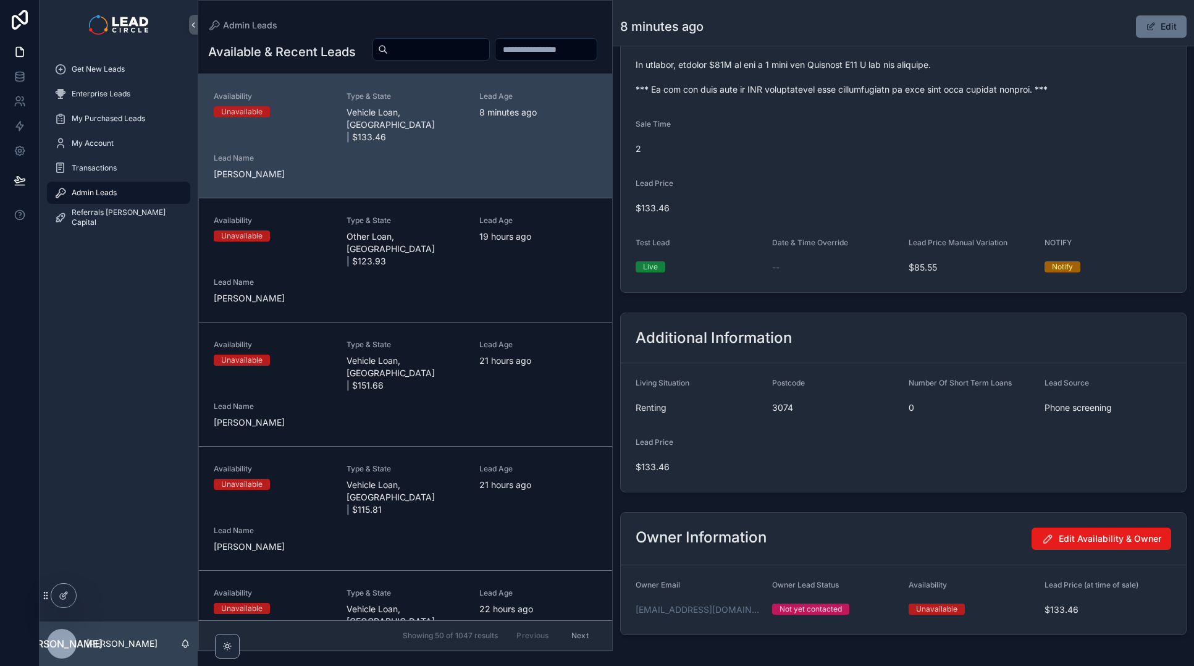
scroll to position [476, 0]
